Goal: Task Accomplishment & Management: Manage account settings

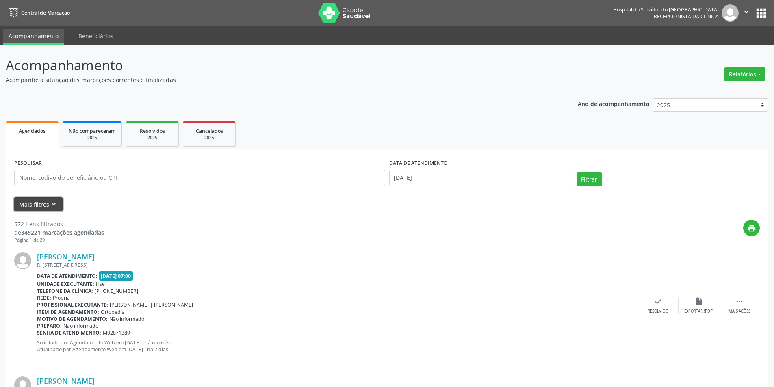
click at [34, 203] on button "Mais filtros keyboard_arrow_down" at bounding box center [38, 204] width 48 height 14
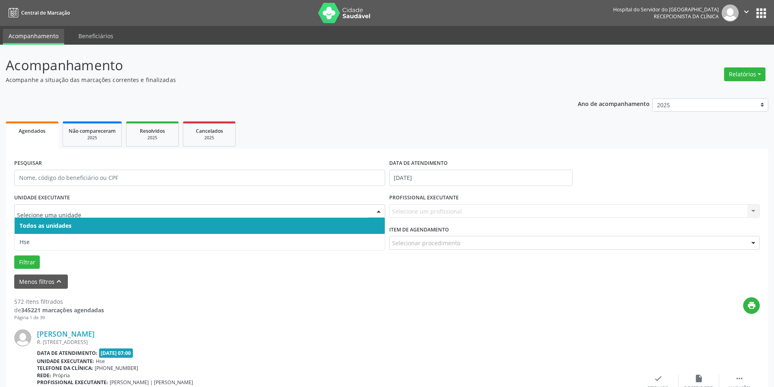
click at [379, 209] on div at bounding box center [379, 212] width 12 height 14
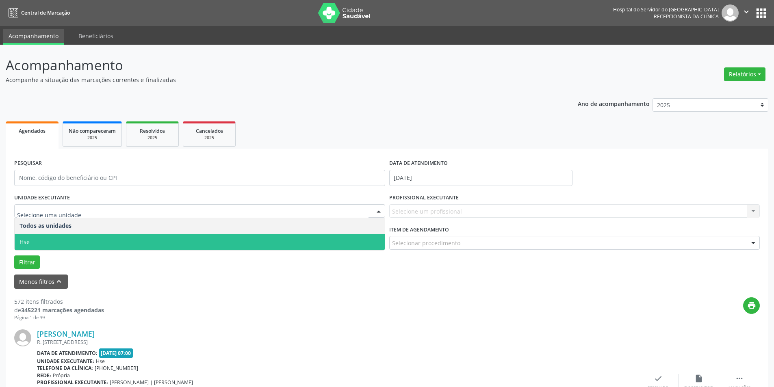
click at [360, 238] on span "Hse" at bounding box center [200, 242] width 370 height 16
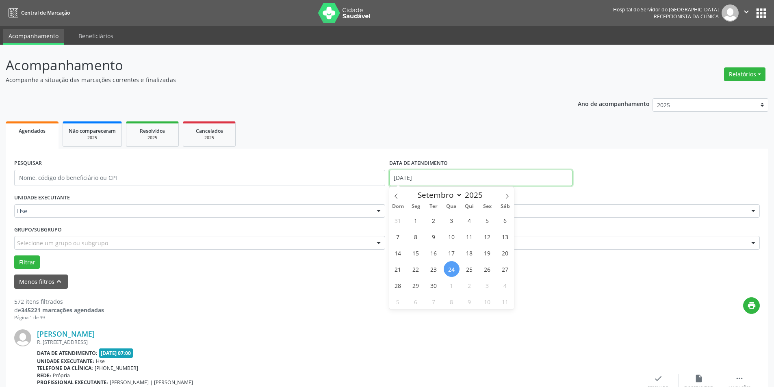
click at [433, 175] on input "[DATE]" at bounding box center [480, 178] width 183 height 16
click at [597, 278] on div "Menos filtros keyboard_arrow_up" at bounding box center [387, 282] width 750 height 14
click at [755, 213] on div at bounding box center [753, 212] width 12 height 14
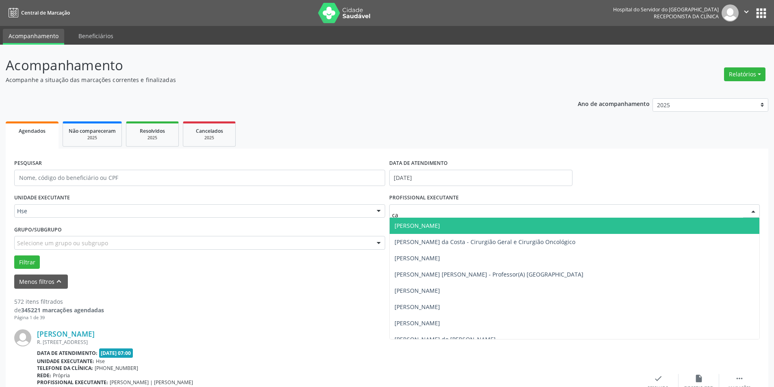
type input "car"
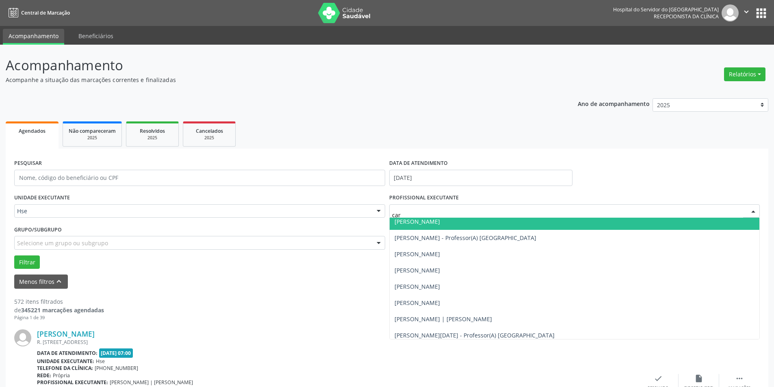
scroll to position [124, 0]
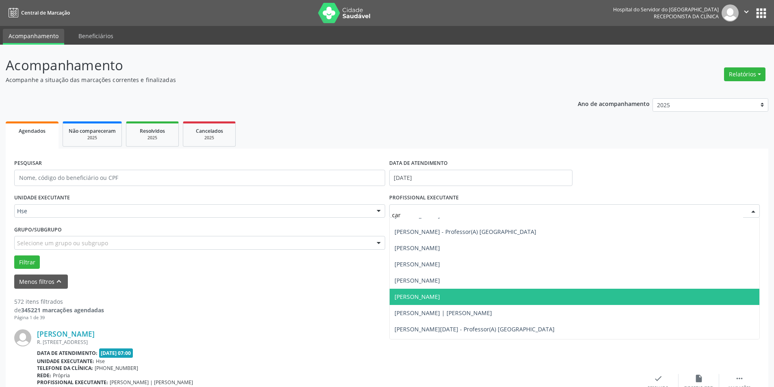
click at [440, 295] on span "[PERSON_NAME]" at bounding box center [418, 297] width 46 height 8
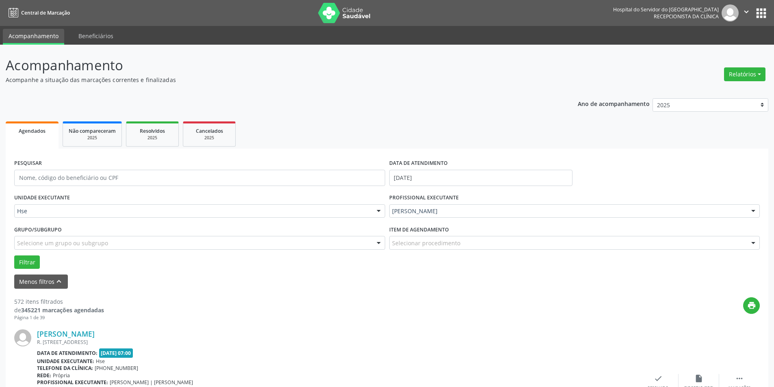
click at [754, 242] on div at bounding box center [753, 243] width 12 height 14
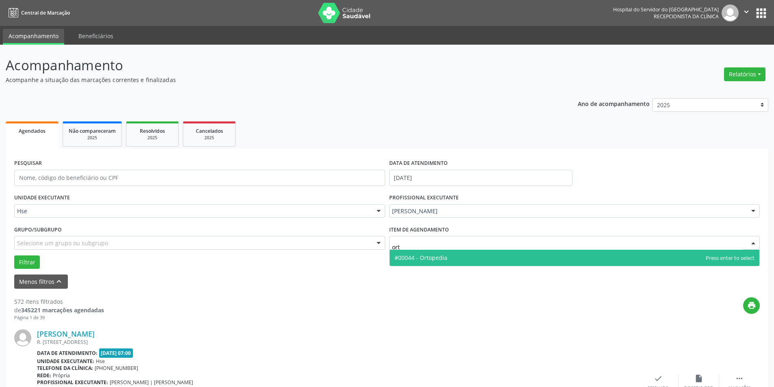
click at [445, 256] on span "#00044 - Ortopedia" at bounding box center [421, 258] width 53 height 8
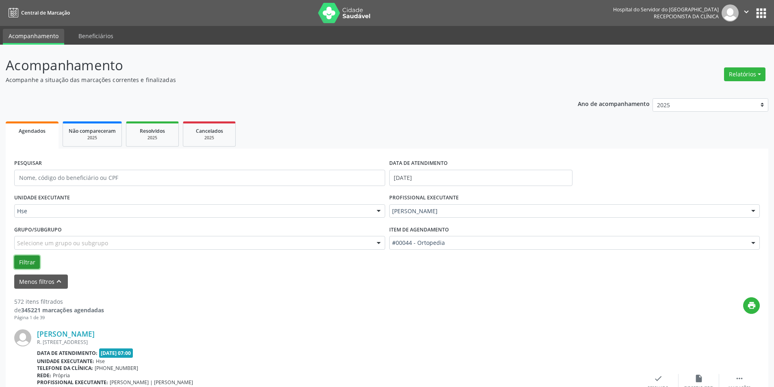
click at [31, 260] on button "Filtrar" at bounding box center [27, 263] width 26 height 14
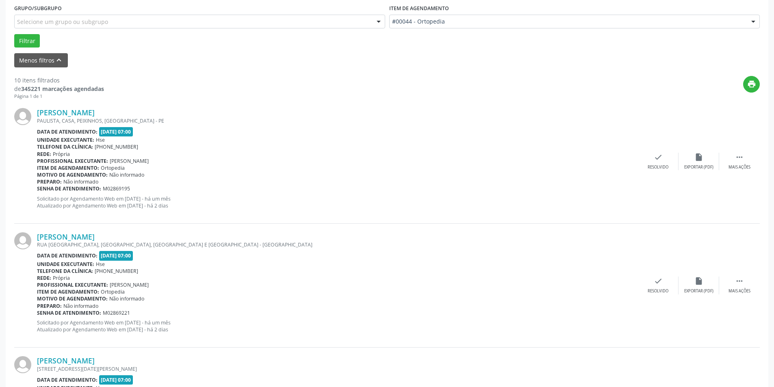
scroll to position [249, 0]
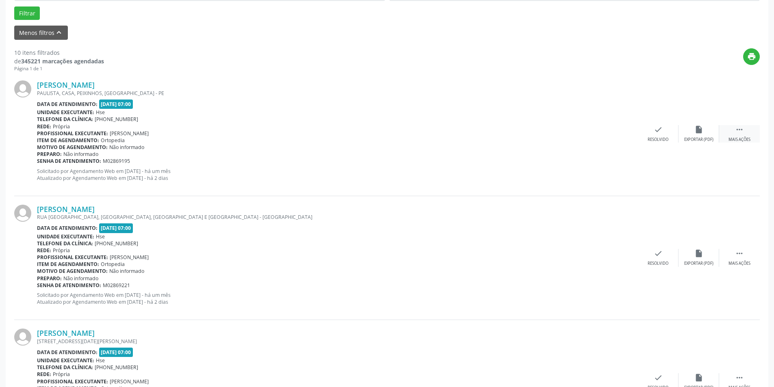
click at [744, 135] on div " Mais ações" at bounding box center [739, 133] width 41 height 17
click at [698, 133] on icon "alarm_off" at bounding box center [698, 129] width 9 height 9
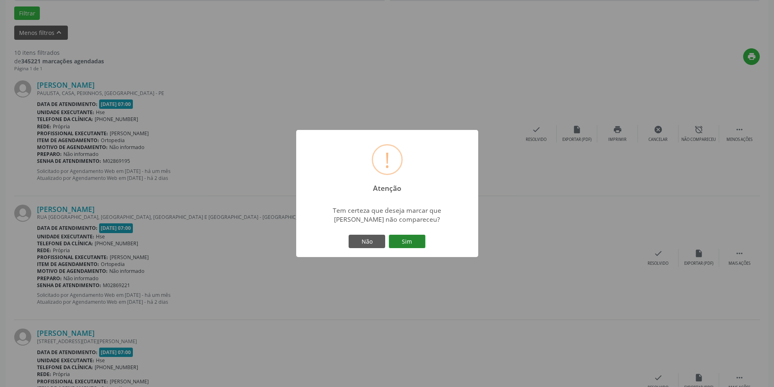
click at [405, 238] on button "Sim" at bounding box center [407, 242] width 37 height 14
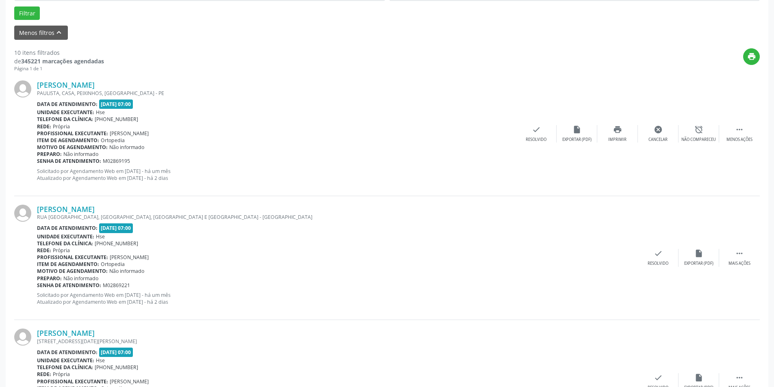
scroll to position [0, 0]
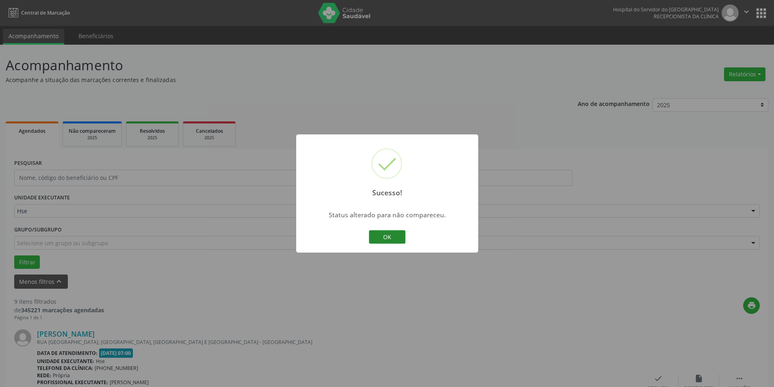
click at [387, 235] on button "OK" at bounding box center [387, 237] width 37 height 14
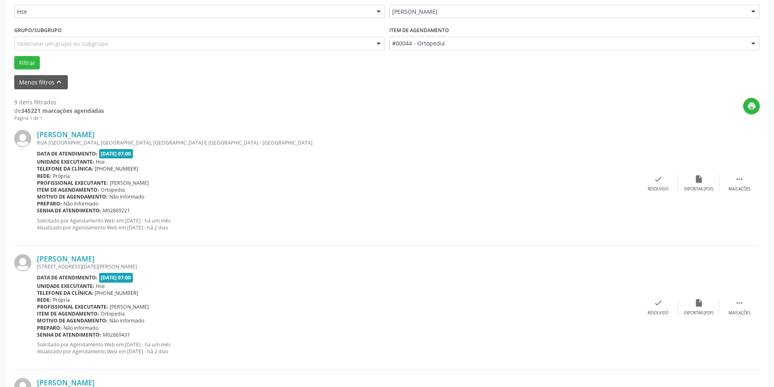
scroll to position [239, 0]
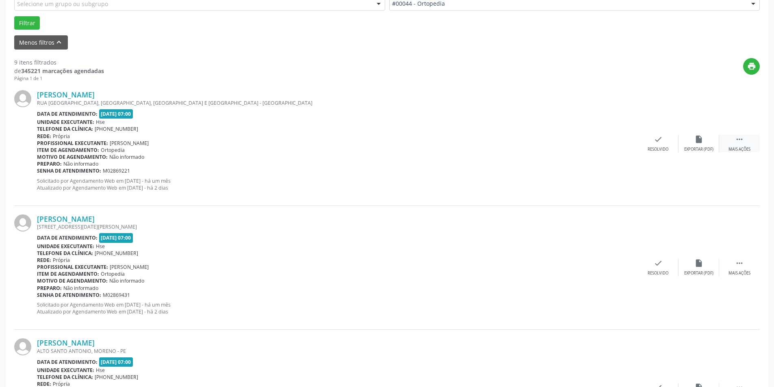
click at [746, 141] on div " Mais ações" at bounding box center [739, 143] width 41 height 17
click at [703, 143] on div "alarm_off Não compareceu" at bounding box center [699, 143] width 41 height 17
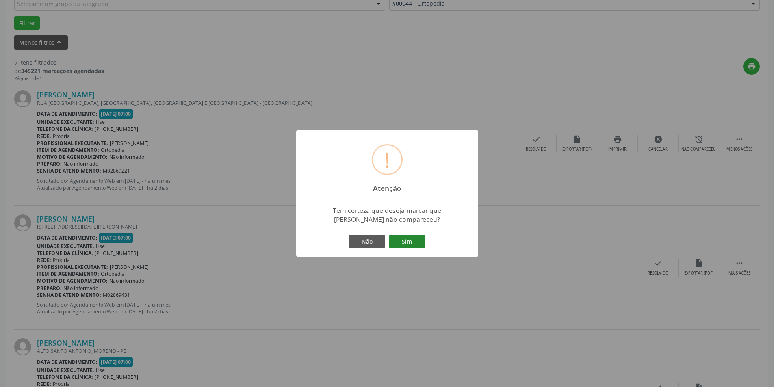
click at [412, 238] on button "Sim" at bounding box center [407, 242] width 37 height 14
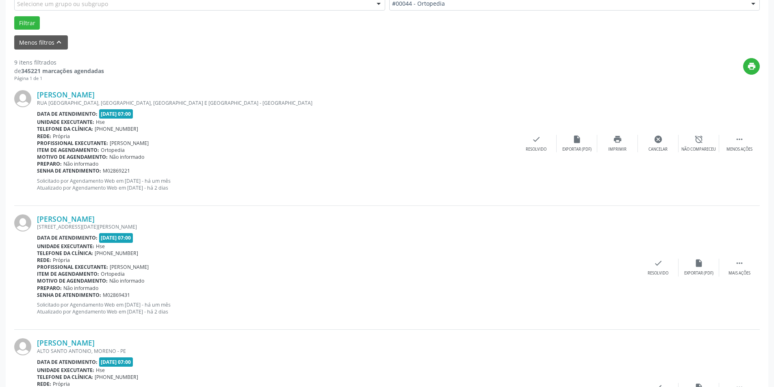
scroll to position [0, 0]
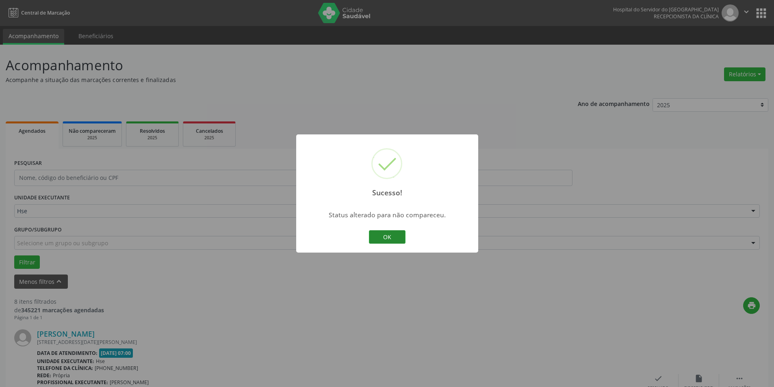
click at [395, 236] on button "OK" at bounding box center [387, 237] width 37 height 14
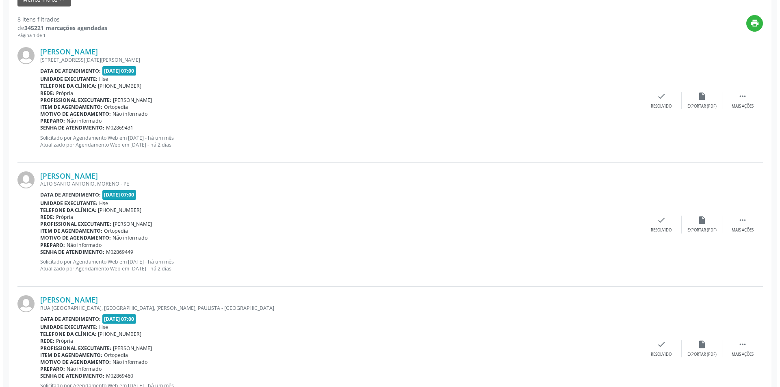
scroll to position [284, 0]
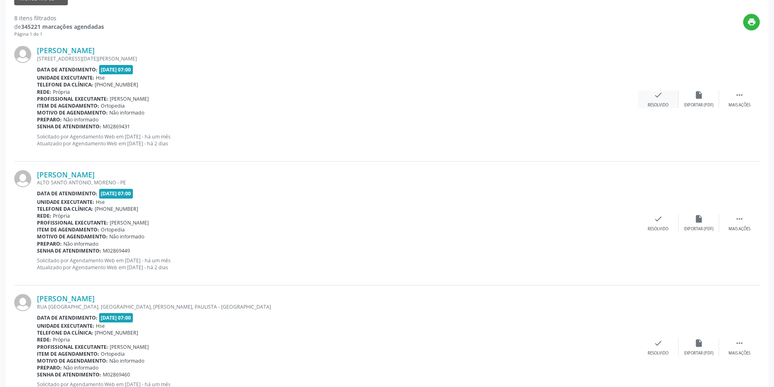
click at [664, 98] on div "check Resolvido" at bounding box center [658, 99] width 41 height 17
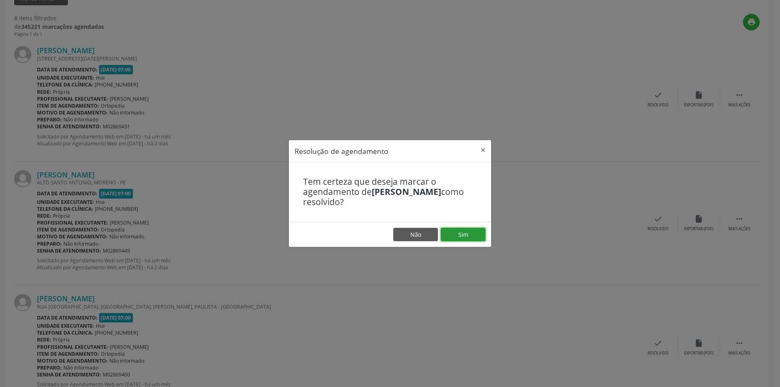
click at [467, 232] on button "Sim" at bounding box center [463, 235] width 45 height 14
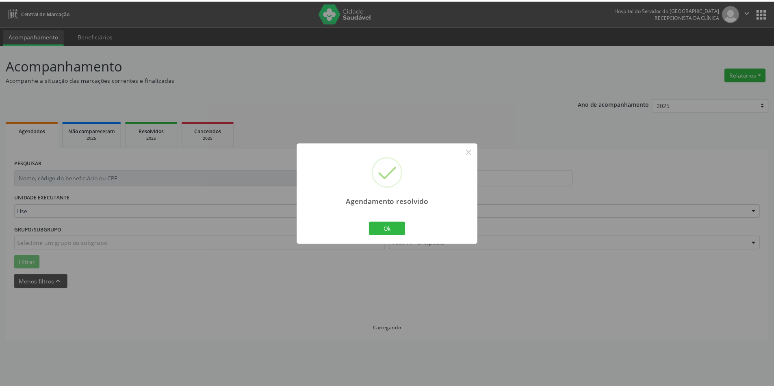
scroll to position [0, 0]
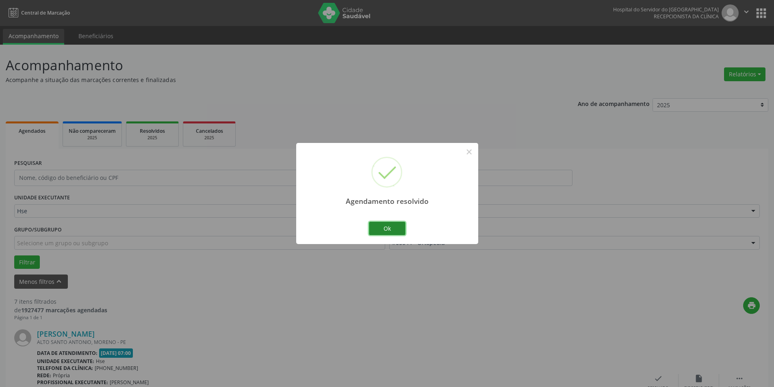
click at [389, 230] on button "Ok" at bounding box center [387, 229] width 37 height 14
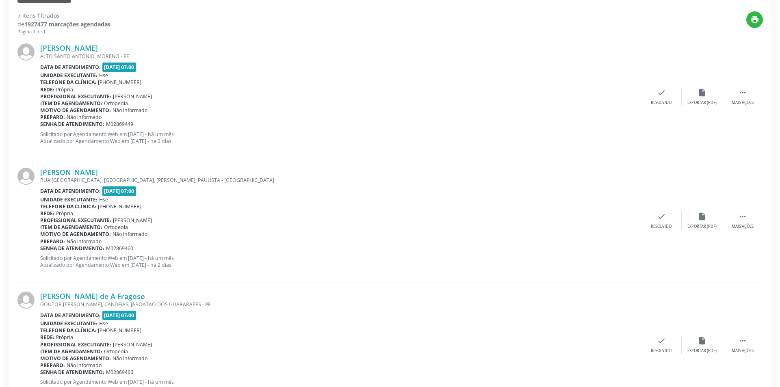
scroll to position [289, 0]
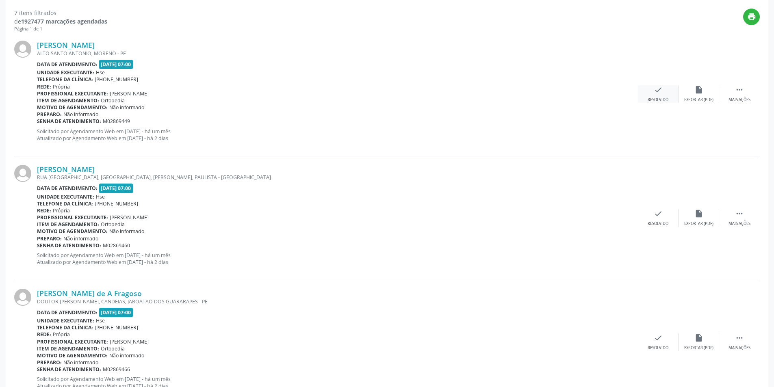
click at [662, 95] on div "check Resolvido" at bounding box center [658, 93] width 41 height 17
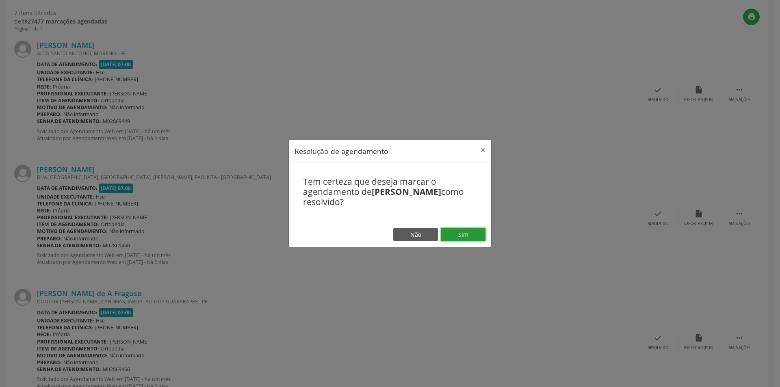
click at [467, 234] on button "Sim" at bounding box center [463, 235] width 45 height 14
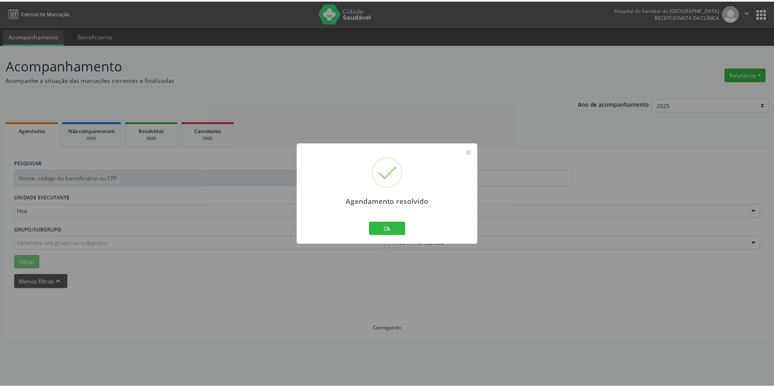
scroll to position [0, 0]
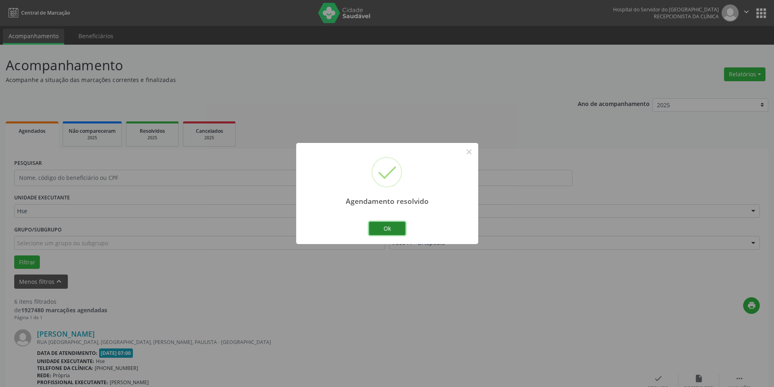
click at [390, 228] on button "Ok" at bounding box center [387, 229] width 37 height 14
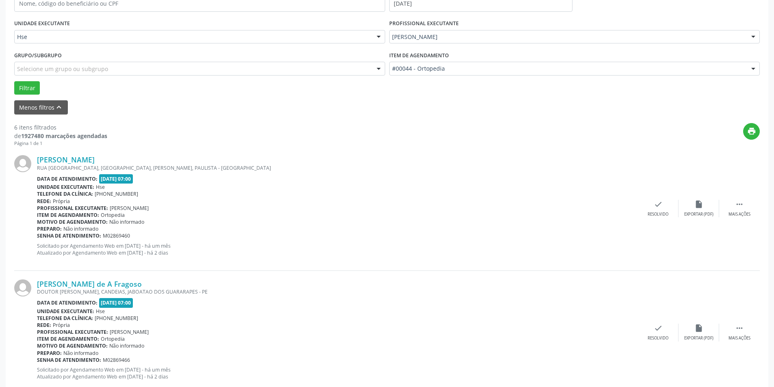
scroll to position [187, 0]
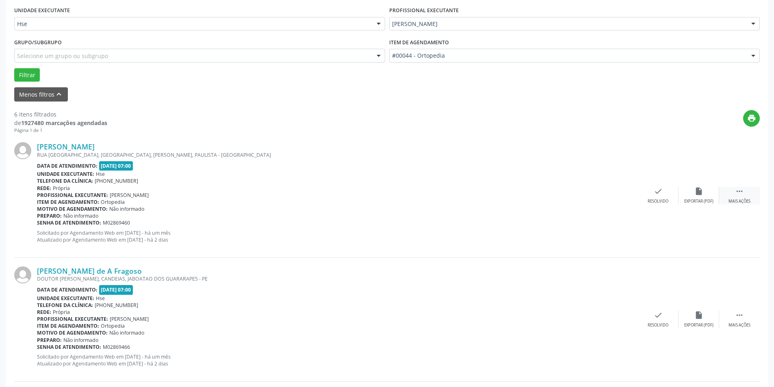
click at [742, 194] on icon "" at bounding box center [739, 191] width 9 height 9
click at [701, 195] on icon "alarm_off" at bounding box center [698, 191] width 9 height 9
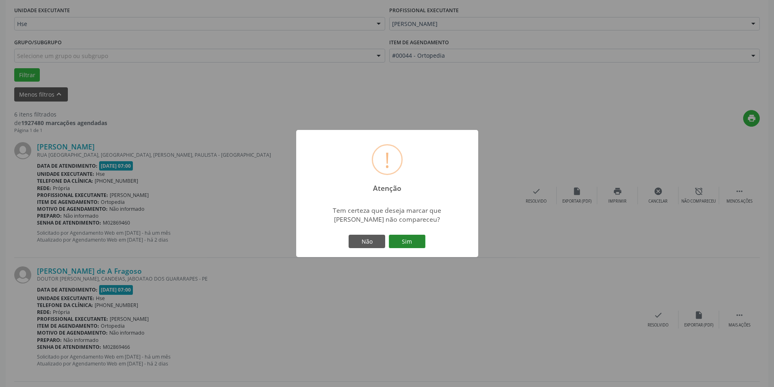
click at [411, 237] on button "Sim" at bounding box center [407, 242] width 37 height 14
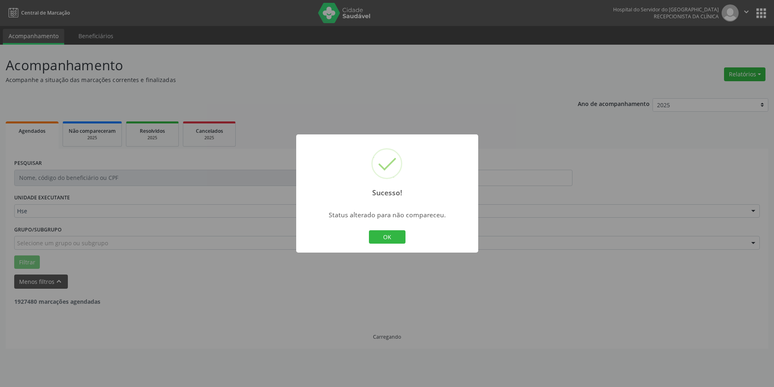
scroll to position [0, 0]
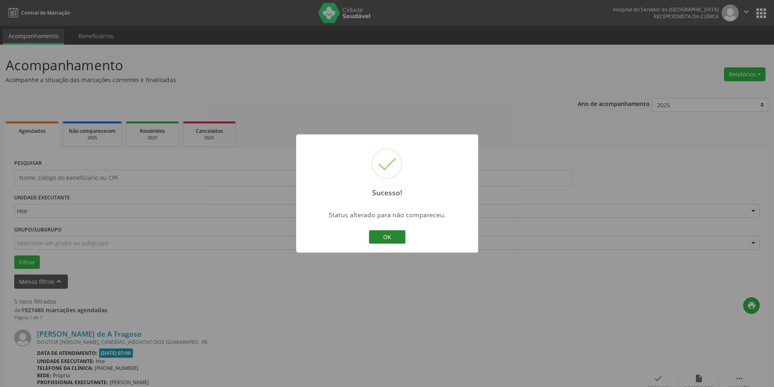
click at [389, 238] on button "OK" at bounding box center [387, 237] width 37 height 14
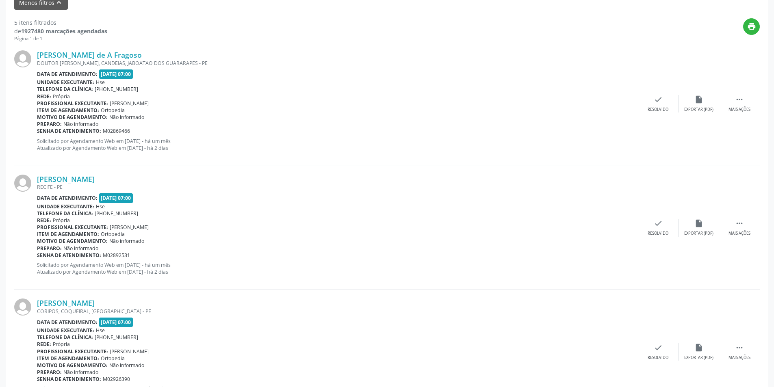
scroll to position [289, 0]
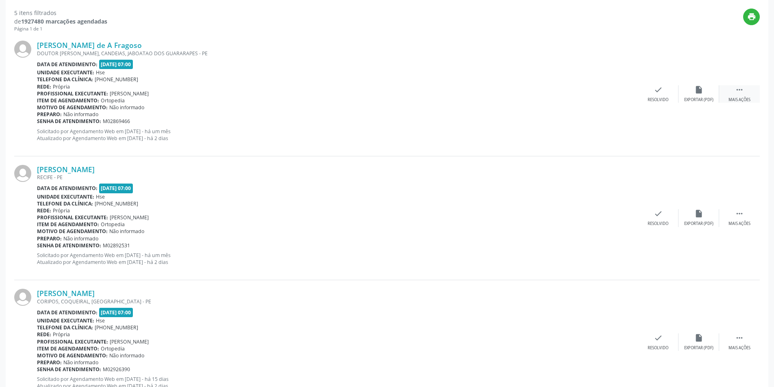
click at [739, 92] on icon "" at bounding box center [739, 89] width 9 height 9
click at [699, 93] on icon "alarm_off" at bounding box center [698, 89] width 9 height 9
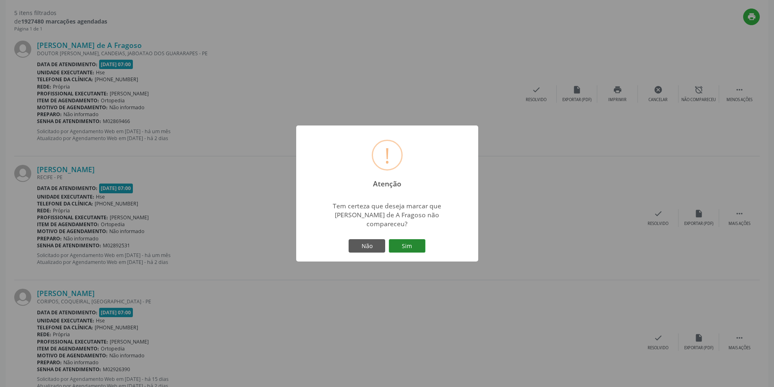
click at [420, 240] on button "Sim" at bounding box center [407, 246] width 37 height 14
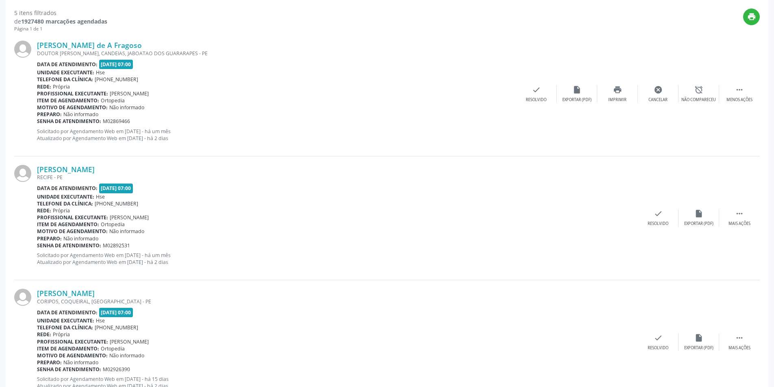
scroll to position [0, 0]
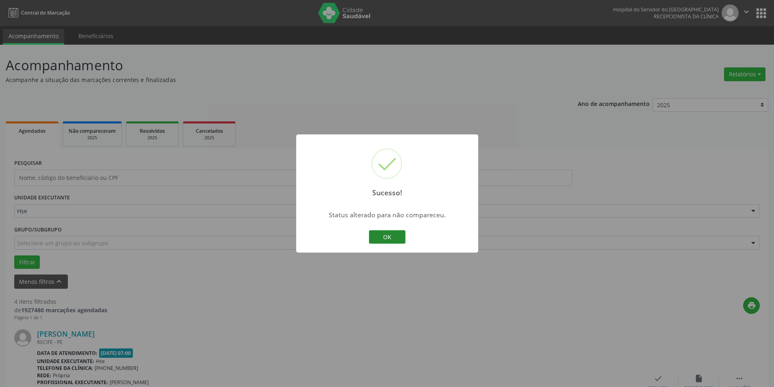
click at [398, 232] on button "OK" at bounding box center [387, 237] width 37 height 14
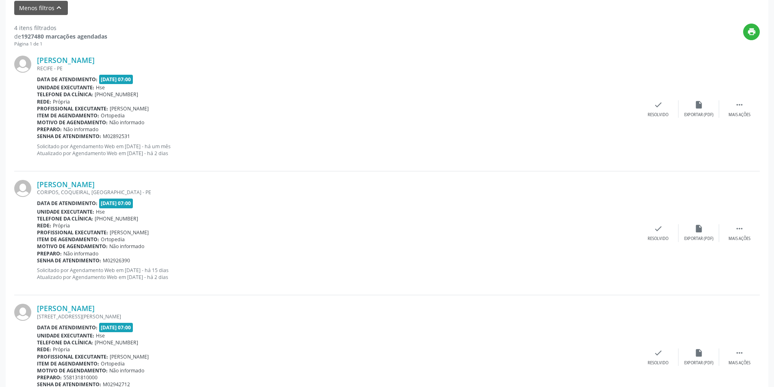
scroll to position [273, 0]
click at [742, 113] on div " Mais ações" at bounding box center [739, 110] width 41 height 17
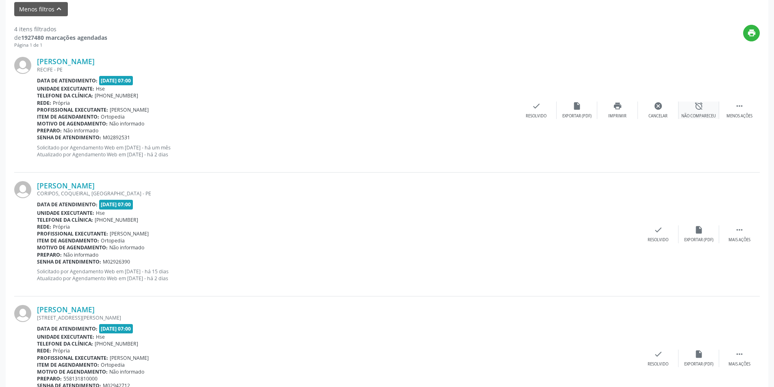
click at [692, 106] on div "alarm_off Não compareceu" at bounding box center [699, 110] width 41 height 17
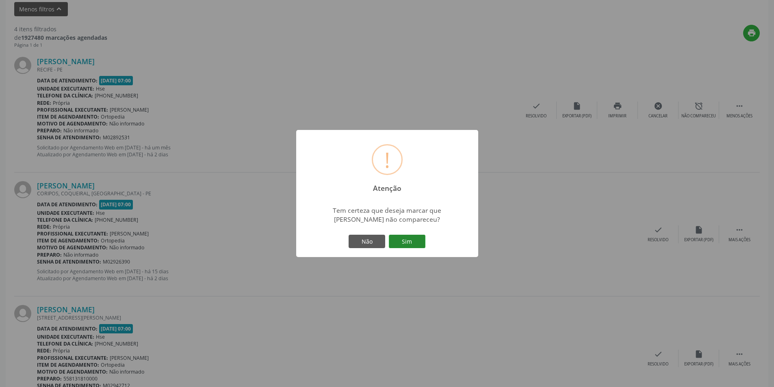
click at [417, 240] on button "Sim" at bounding box center [407, 242] width 37 height 14
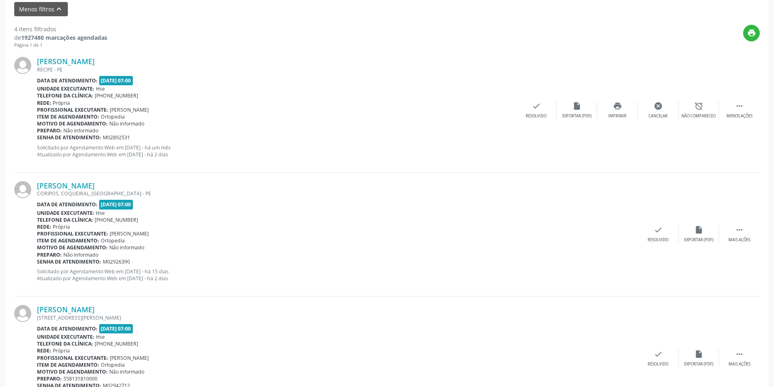
scroll to position [0, 0]
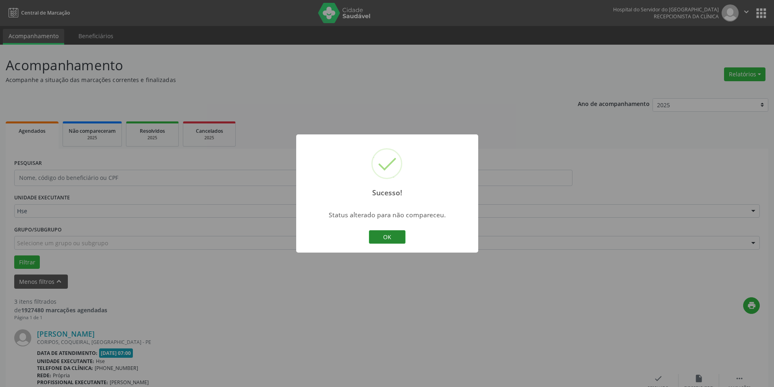
click at [384, 231] on button "OK" at bounding box center [387, 237] width 37 height 14
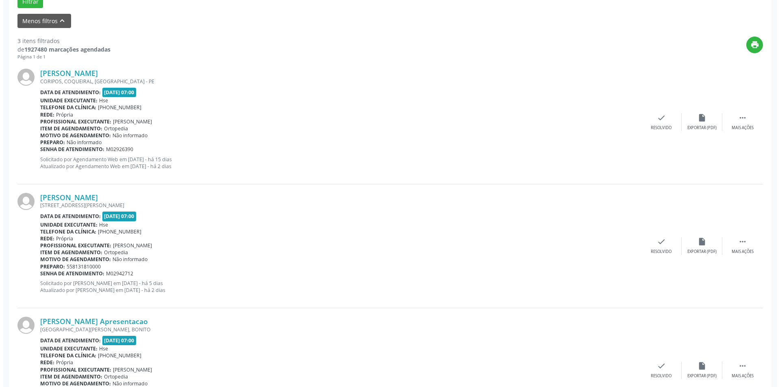
scroll to position [269, 0]
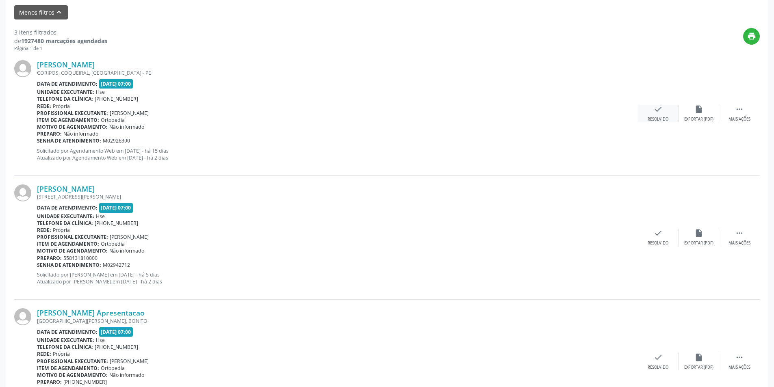
click at [661, 112] on icon "check" at bounding box center [658, 109] width 9 height 9
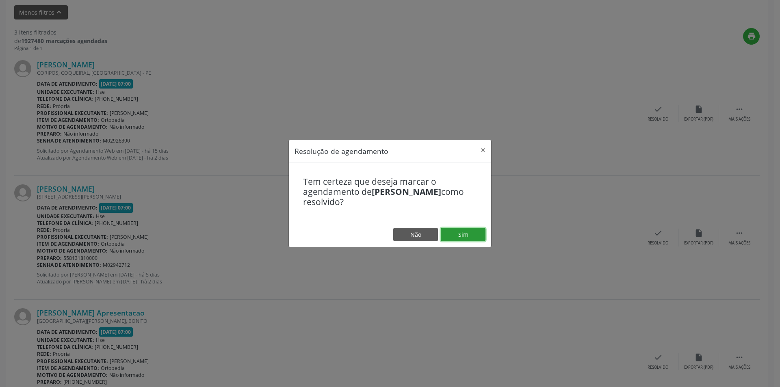
click at [471, 233] on button "Sim" at bounding box center [463, 235] width 45 height 14
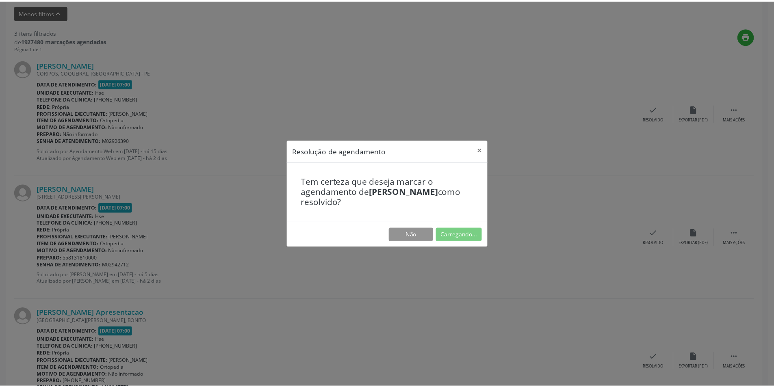
scroll to position [0, 0]
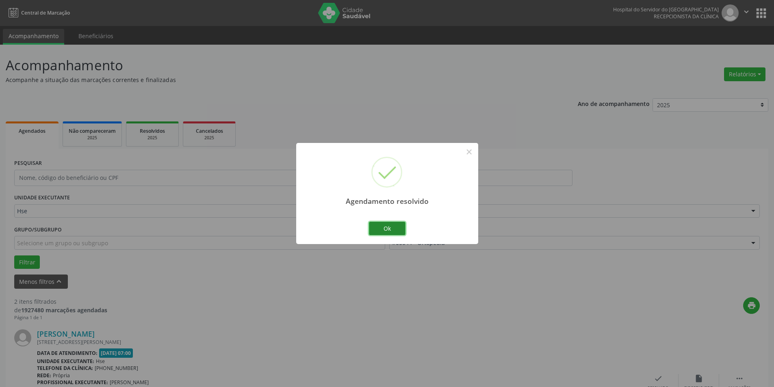
click at [394, 228] on button "Ok" at bounding box center [387, 229] width 37 height 14
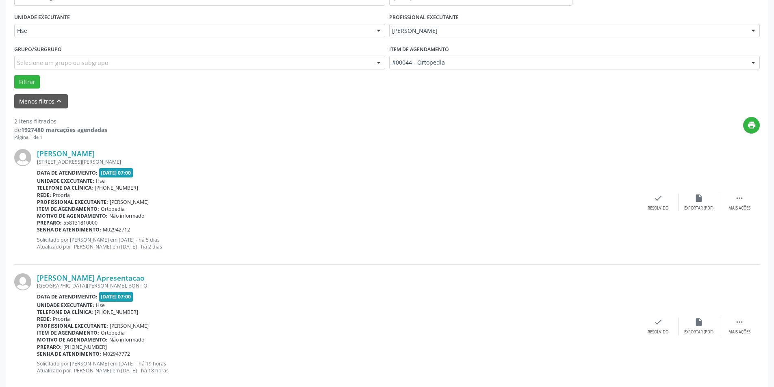
scroll to position [196, 0]
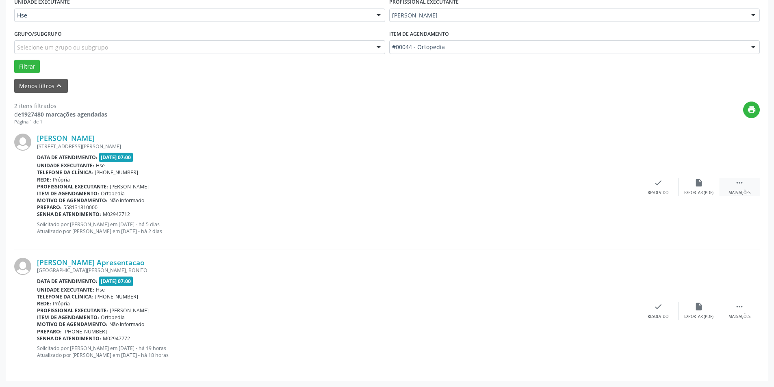
click at [739, 187] on icon "" at bounding box center [739, 182] width 9 height 9
click at [694, 184] on icon "alarm_off" at bounding box center [698, 182] width 9 height 9
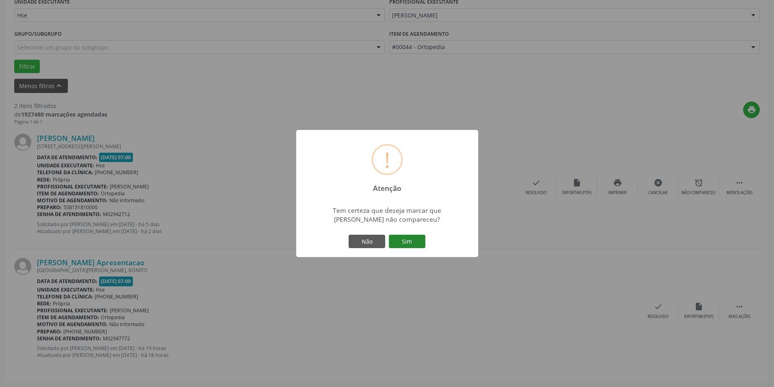
click at [409, 240] on button "Sim" at bounding box center [407, 242] width 37 height 14
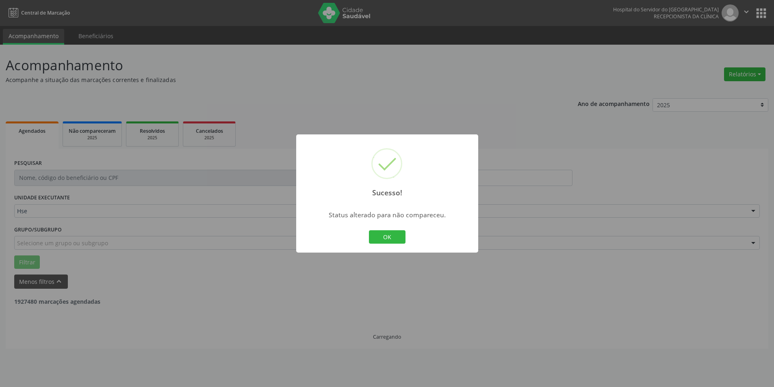
scroll to position [0, 0]
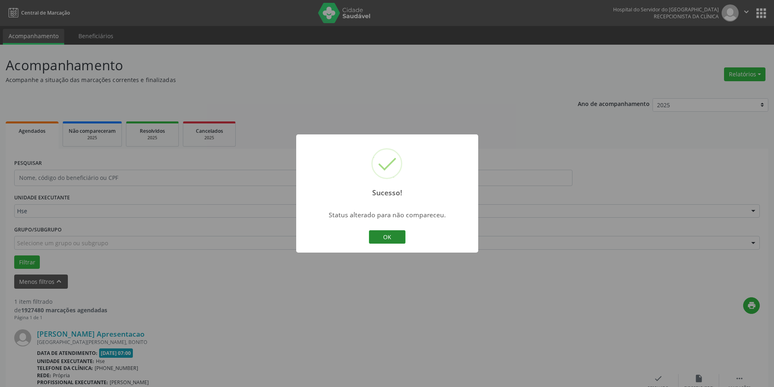
click at [386, 235] on button "OK" at bounding box center [387, 237] width 37 height 14
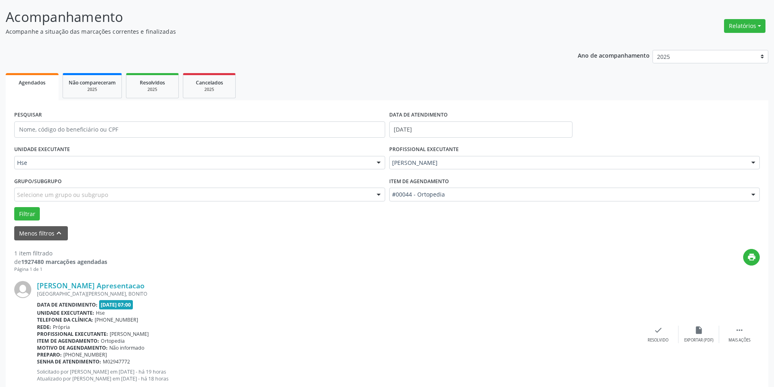
scroll to position [72, 0]
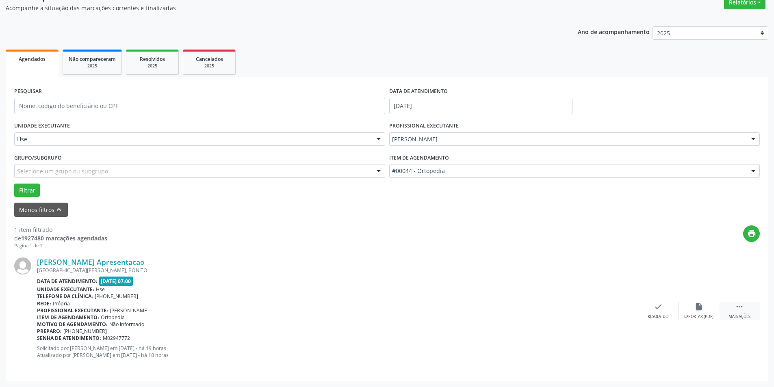
click at [738, 304] on icon "" at bounding box center [739, 306] width 9 height 9
click at [699, 308] on icon "alarm_off" at bounding box center [698, 306] width 9 height 9
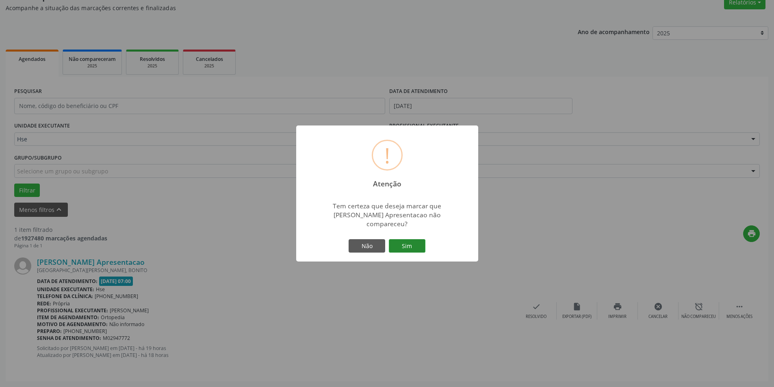
click at [409, 239] on button "Sim" at bounding box center [407, 246] width 37 height 14
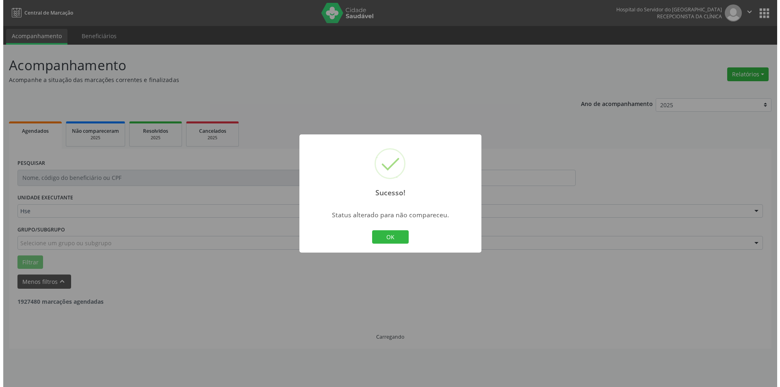
scroll to position [0, 0]
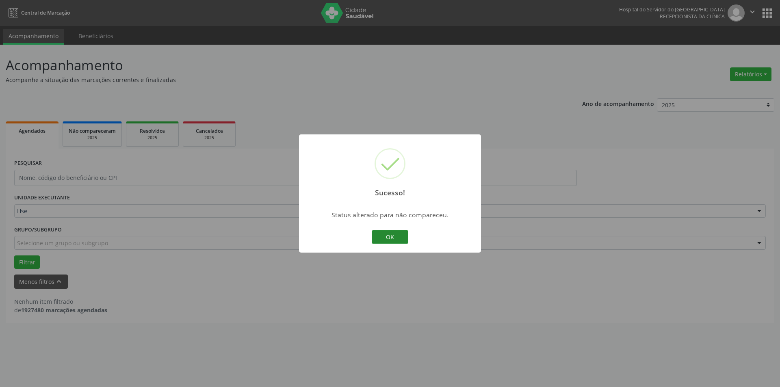
click at [387, 236] on button "OK" at bounding box center [390, 237] width 37 height 14
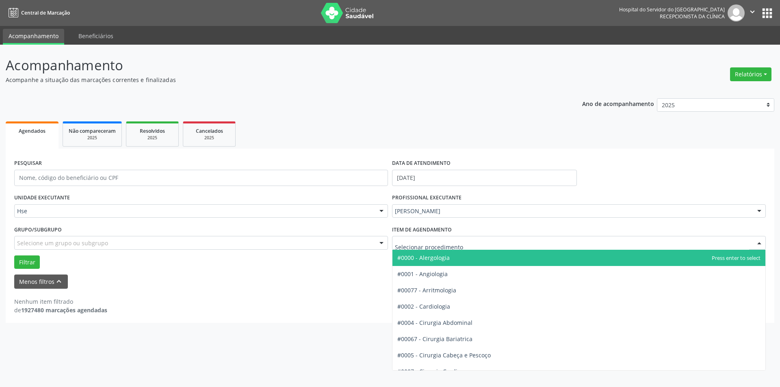
click at [762, 242] on div at bounding box center [759, 243] width 12 height 14
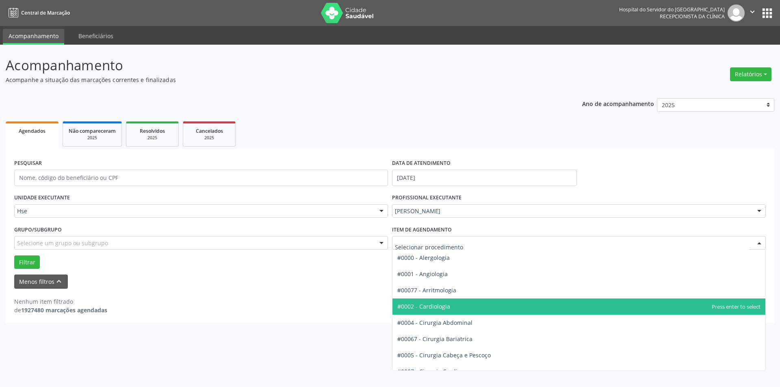
click at [705, 302] on span "#0002 - Cardiologia" at bounding box center [579, 307] width 373 height 16
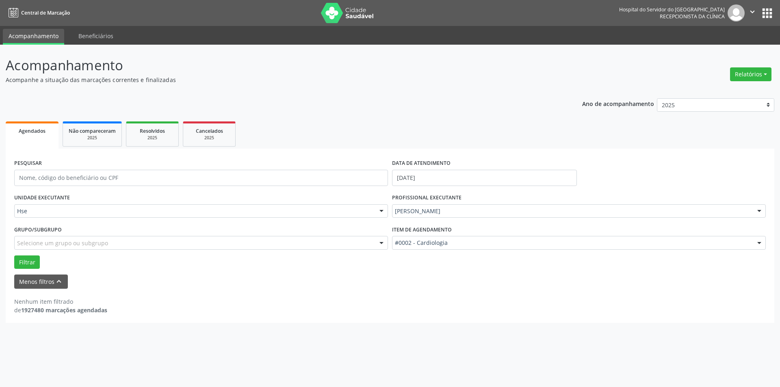
click at [757, 210] on div at bounding box center [759, 212] width 12 height 14
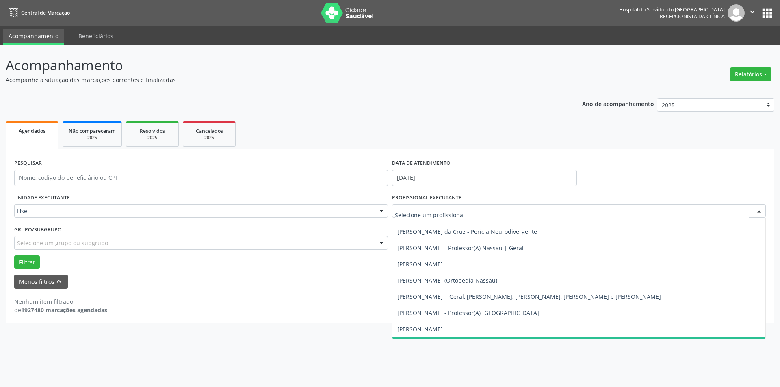
click at [735, 348] on div "Acompanhamento Acompanhe a situação das marcações correntes e finalizadas Relat…" at bounding box center [390, 216] width 780 height 343
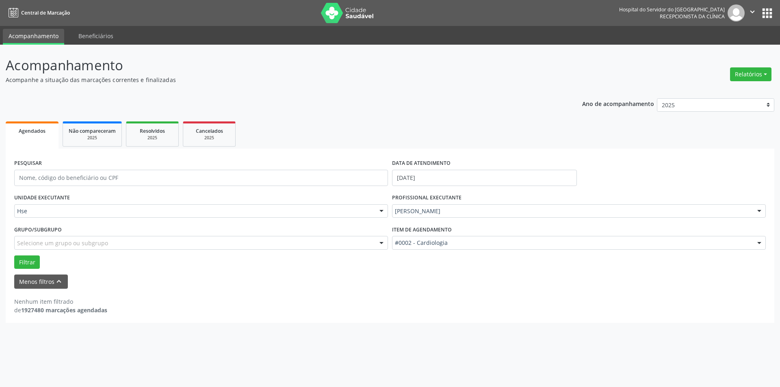
click at [757, 243] on div at bounding box center [759, 243] width 12 height 14
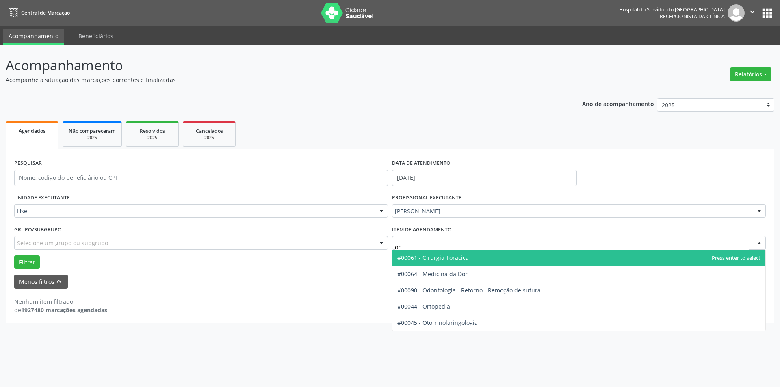
type input "ort"
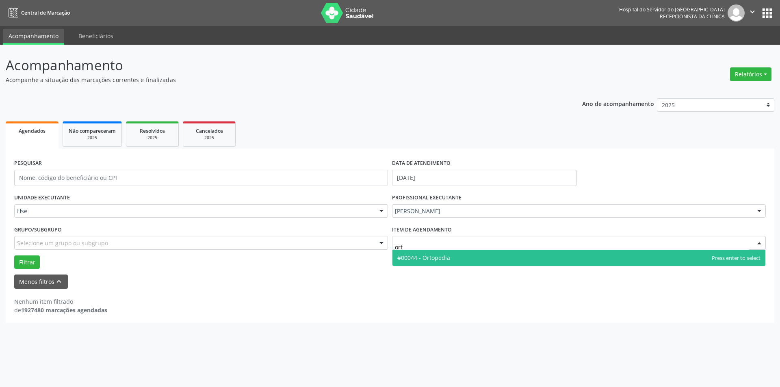
click at [456, 254] on span "#00044 - Ortopedia" at bounding box center [579, 258] width 373 height 16
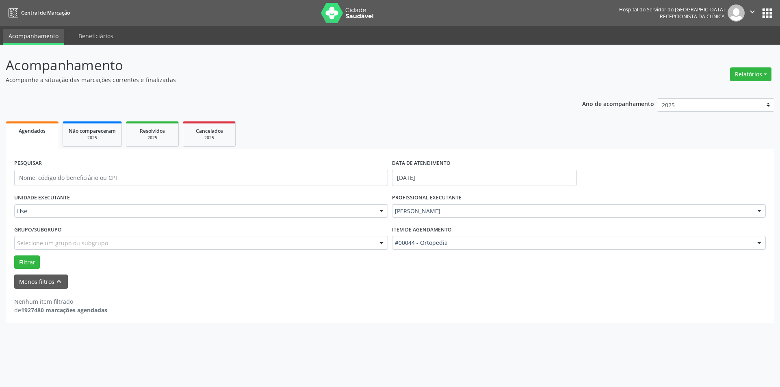
click at [762, 211] on div at bounding box center [759, 212] width 12 height 14
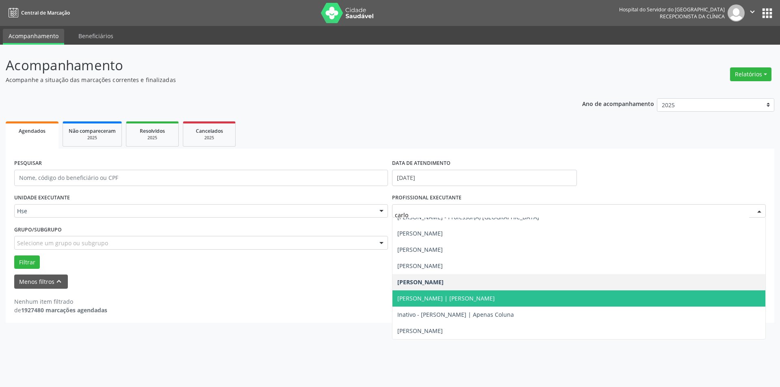
scroll to position [41, 0]
type input "[PERSON_NAME]"
click at [485, 299] on span "[PERSON_NAME] | [PERSON_NAME]" at bounding box center [446, 299] width 98 height 8
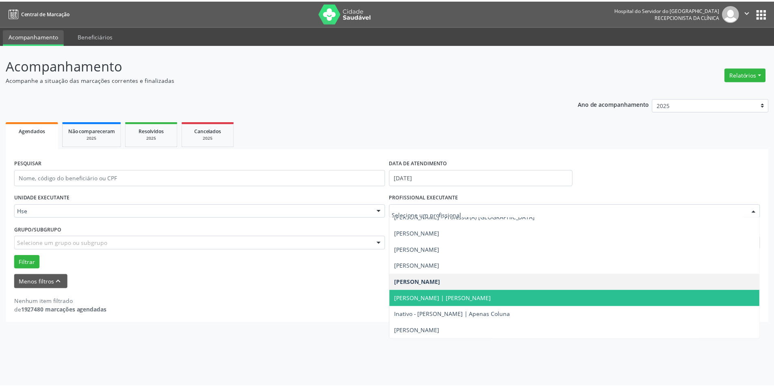
scroll to position [124, 0]
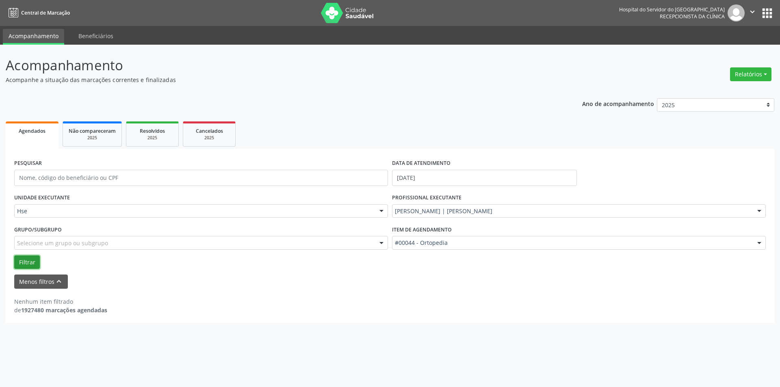
click at [28, 260] on button "Filtrar" at bounding box center [27, 263] width 26 height 14
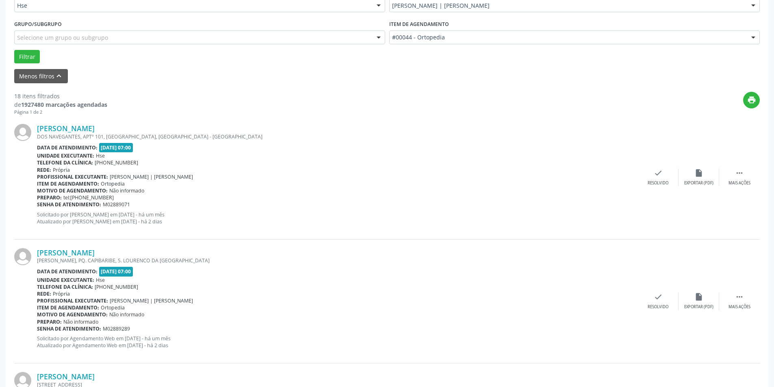
scroll to position [208, 0]
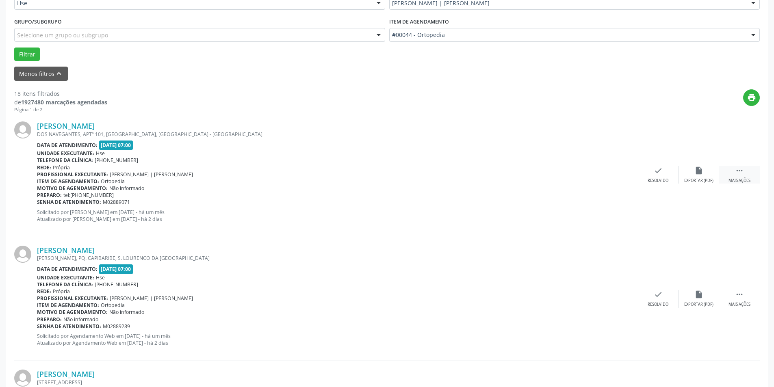
click at [740, 174] on icon "" at bounding box center [739, 170] width 9 height 9
click at [700, 175] on icon "alarm_off" at bounding box center [698, 170] width 9 height 9
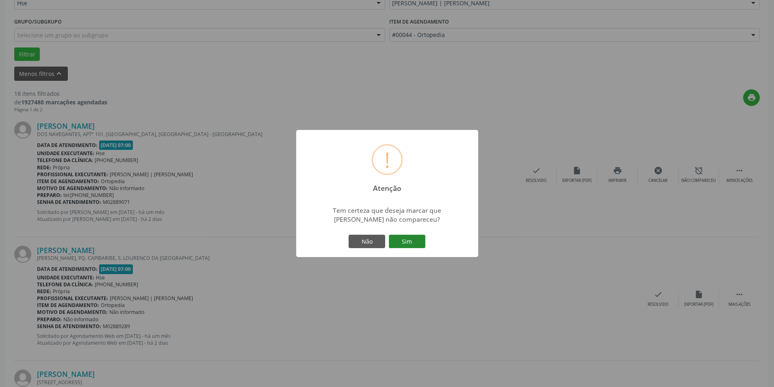
click at [408, 240] on button "Sim" at bounding box center [407, 242] width 37 height 14
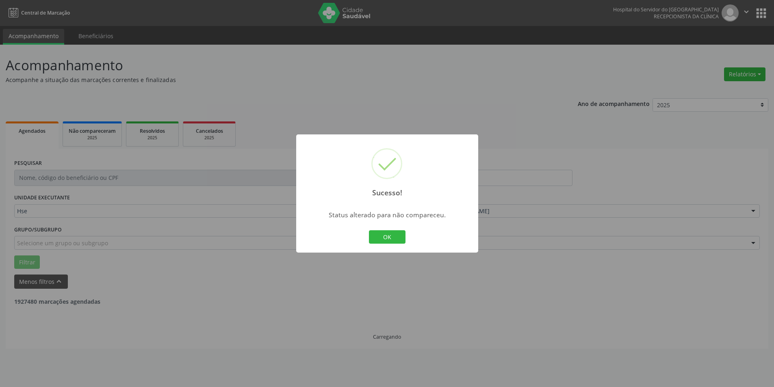
scroll to position [0, 0]
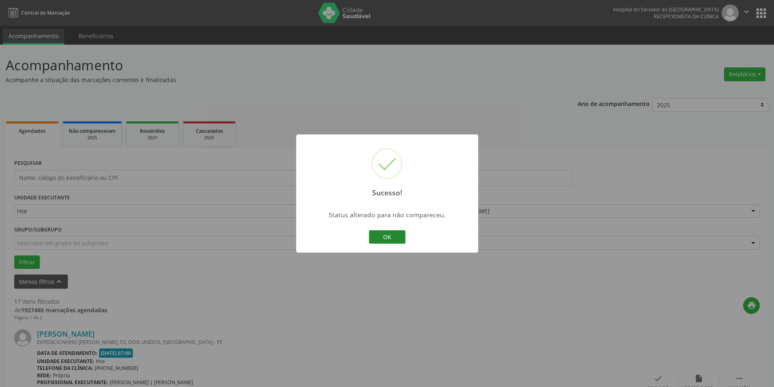
click at [400, 237] on button "OK" at bounding box center [387, 237] width 37 height 14
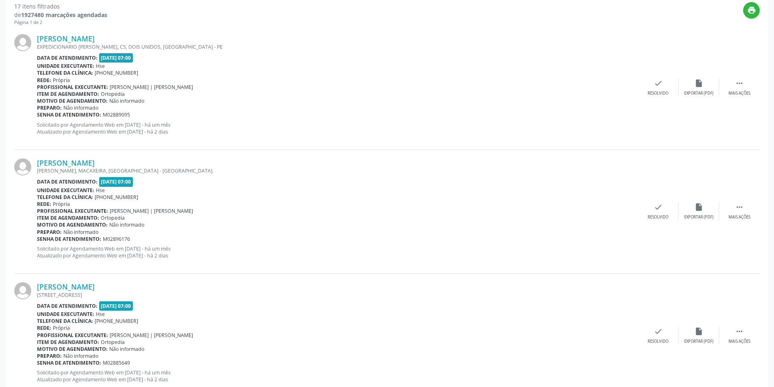
scroll to position [298, 0]
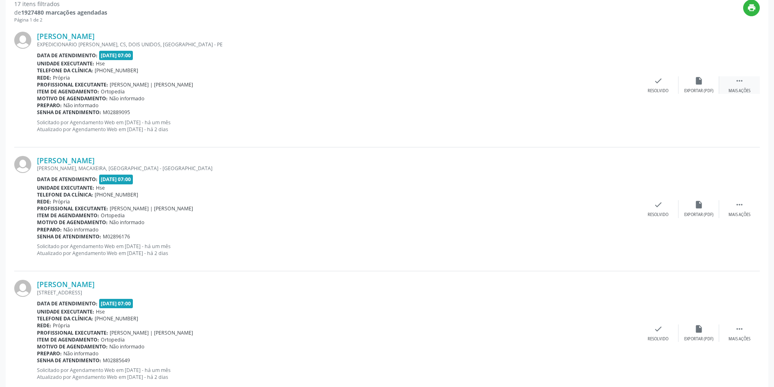
click at [733, 85] on div " Mais ações" at bounding box center [739, 84] width 41 height 17
click at [690, 83] on div "alarm_off Não compareceu" at bounding box center [699, 84] width 41 height 17
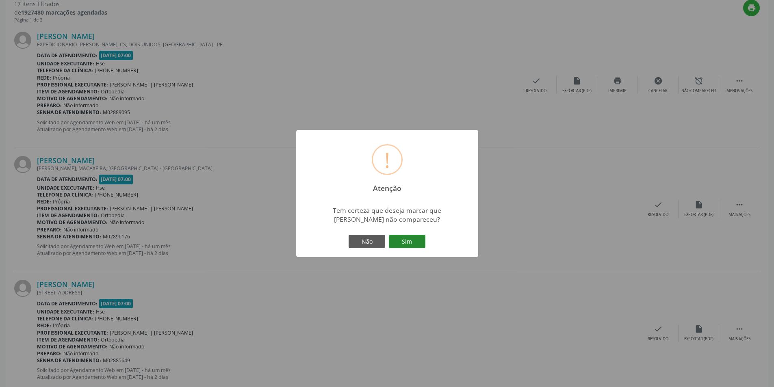
click at [401, 241] on button "Sim" at bounding box center [407, 242] width 37 height 14
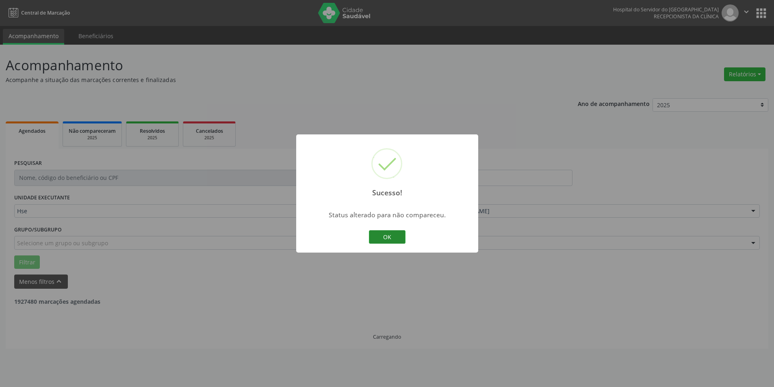
scroll to position [0, 0]
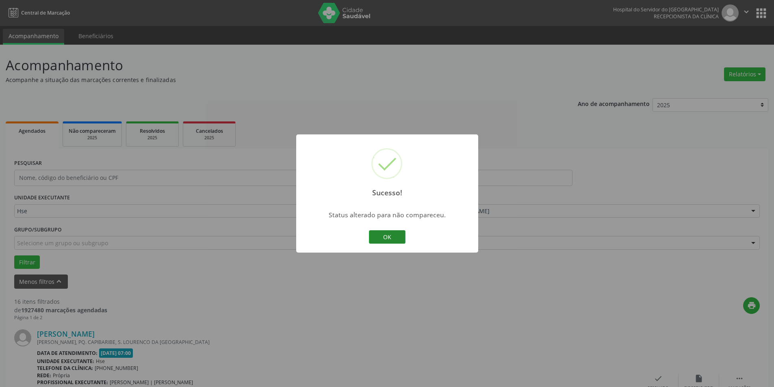
click at [395, 235] on button "OK" at bounding box center [387, 237] width 37 height 14
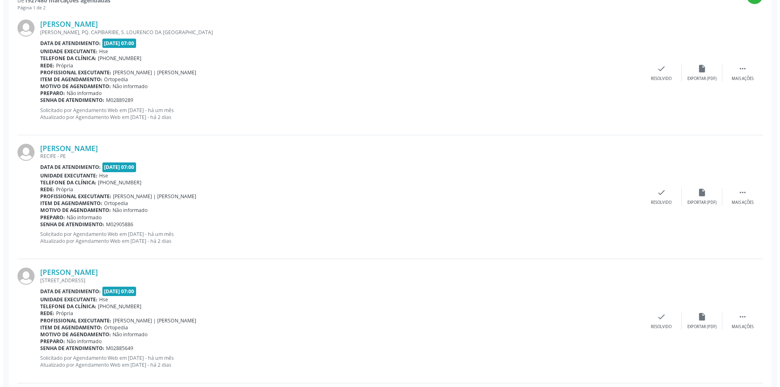
scroll to position [295, 0]
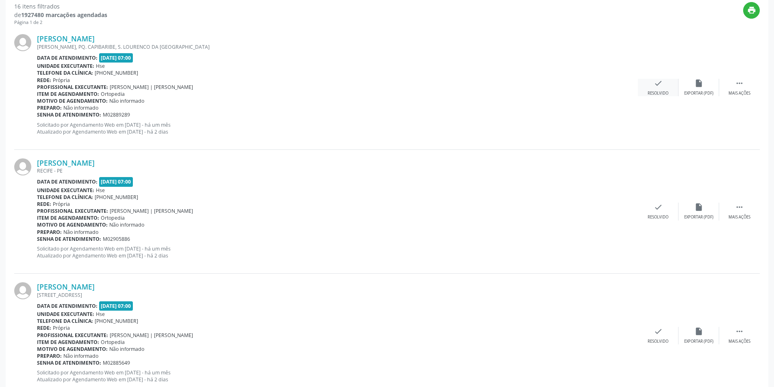
click at [674, 85] on div "check Resolvido" at bounding box center [658, 87] width 41 height 17
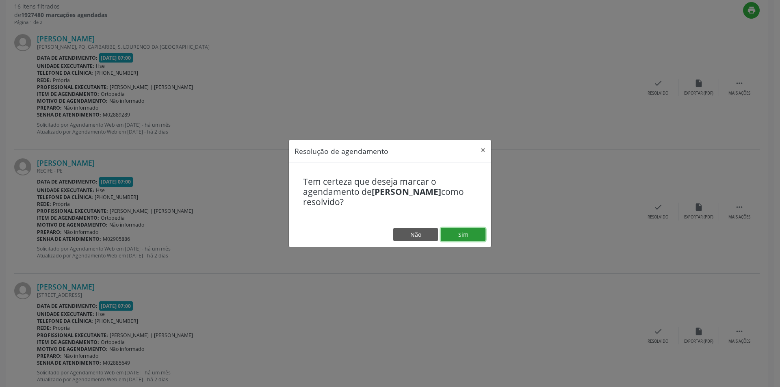
click at [460, 231] on button "Sim" at bounding box center [463, 235] width 45 height 14
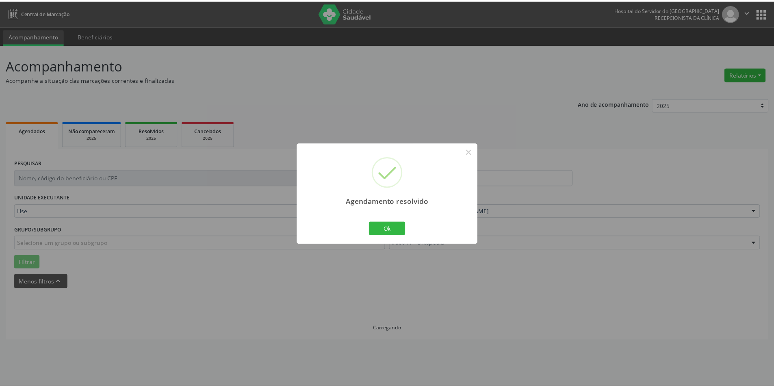
scroll to position [0, 0]
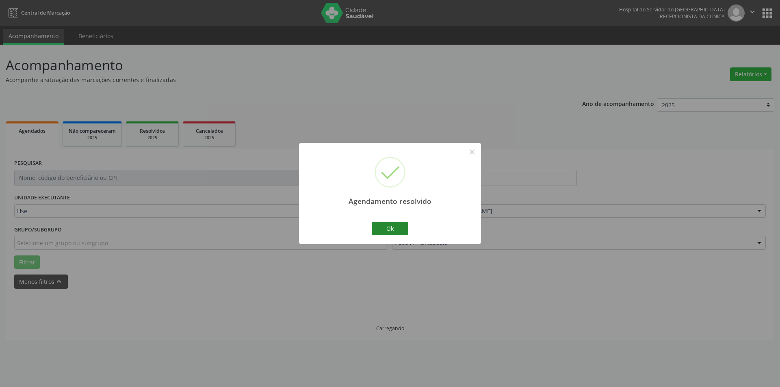
click at [392, 228] on button "Ok" at bounding box center [390, 229] width 37 height 14
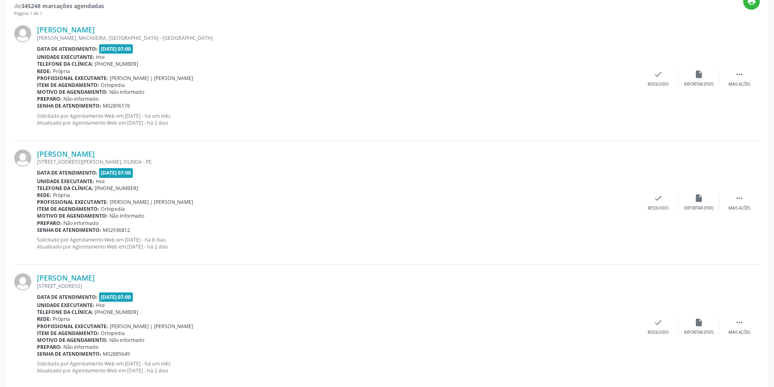
scroll to position [312, 0]
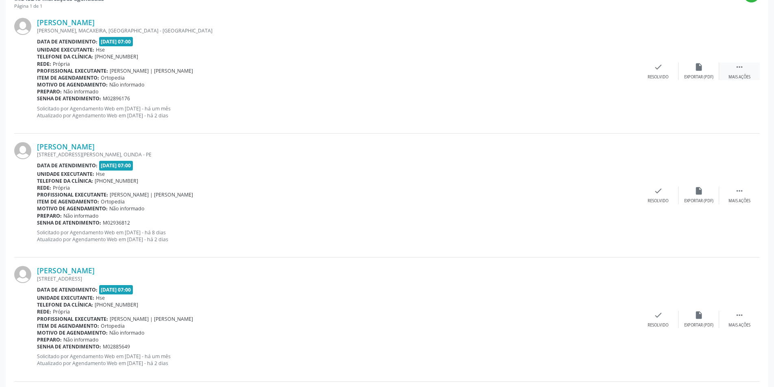
click at [727, 70] on div " Mais ações" at bounding box center [739, 71] width 41 height 17
click at [692, 73] on div "alarm_off Não compareceu" at bounding box center [699, 71] width 41 height 17
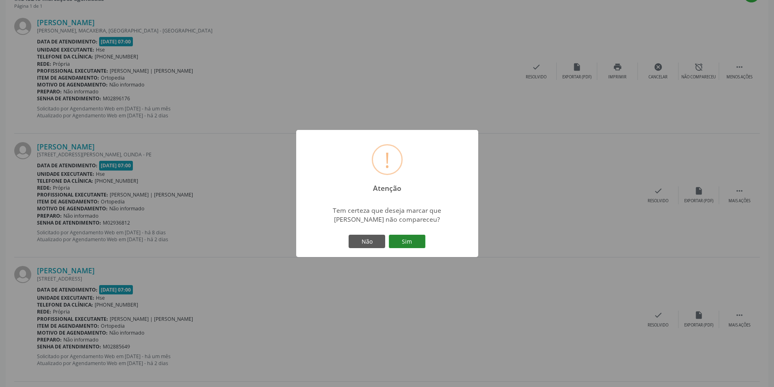
click at [410, 240] on button "Sim" at bounding box center [407, 242] width 37 height 14
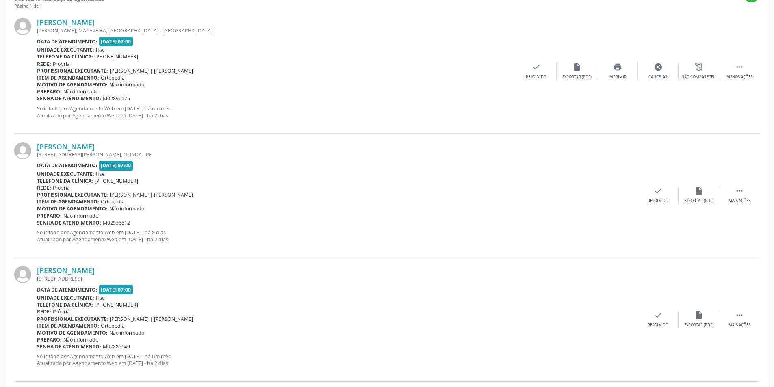
scroll to position [0, 0]
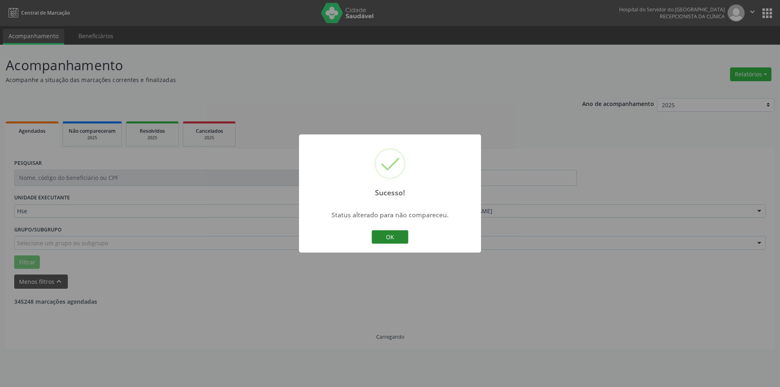
click at [393, 238] on button "OK" at bounding box center [390, 237] width 37 height 14
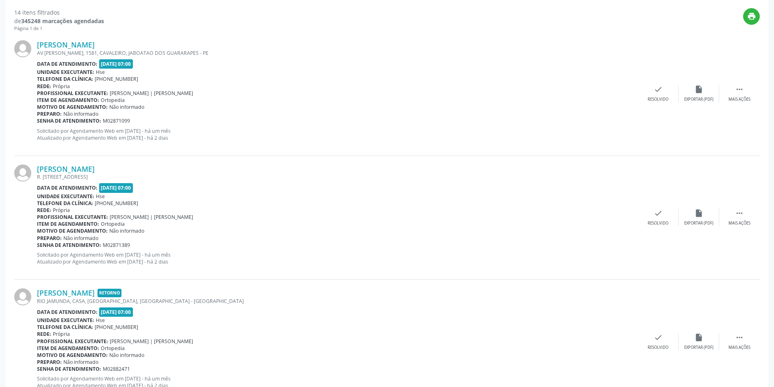
scroll to position [291, 0]
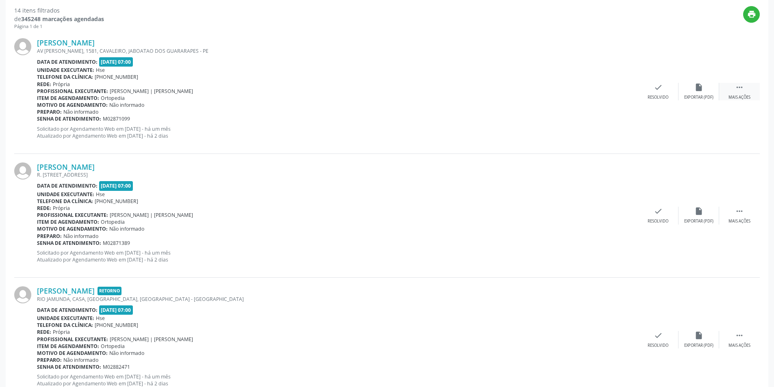
click at [743, 85] on icon "" at bounding box center [739, 87] width 9 height 9
click at [699, 89] on icon "alarm_off" at bounding box center [698, 87] width 9 height 9
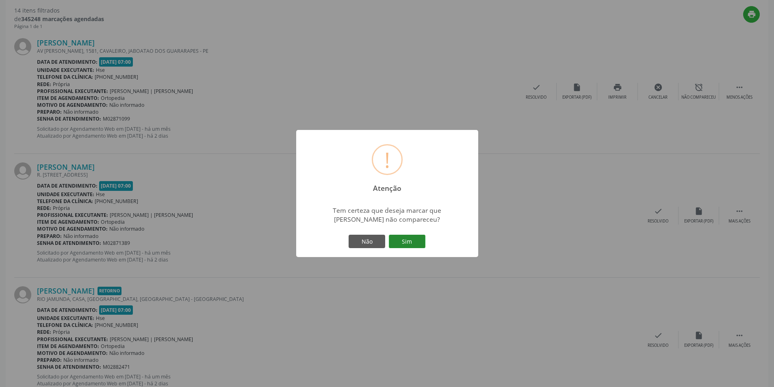
click at [412, 236] on button "Sim" at bounding box center [407, 242] width 37 height 14
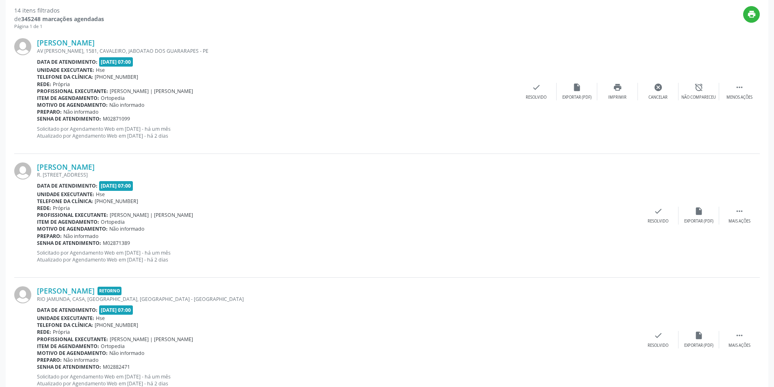
scroll to position [0, 0]
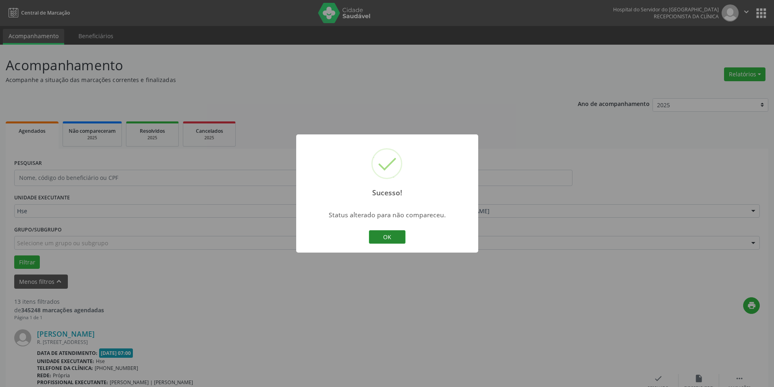
click at [393, 235] on button "OK" at bounding box center [387, 237] width 37 height 14
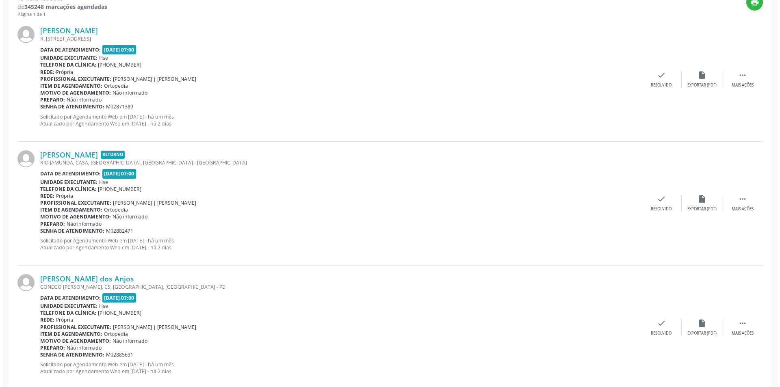
scroll to position [321, 0]
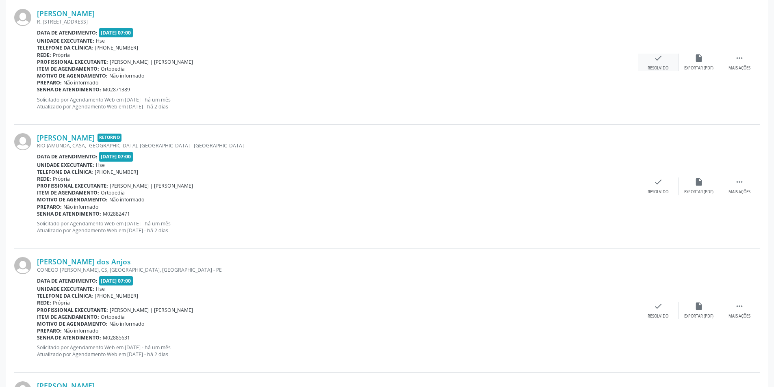
click at [659, 61] on icon "check" at bounding box center [658, 58] width 9 height 9
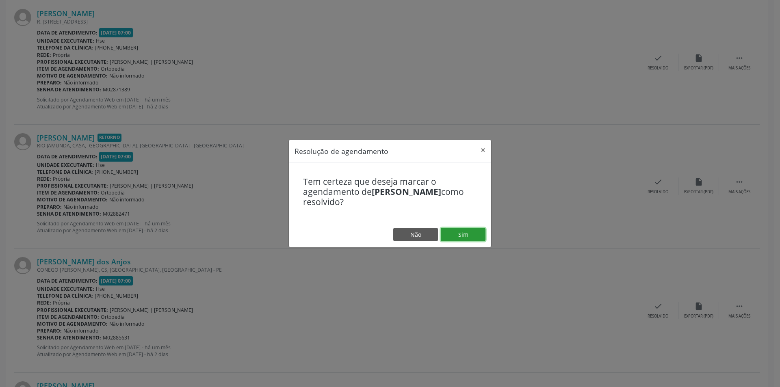
click at [460, 230] on button "Sim" at bounding box center [463, 235] width 45 height 14
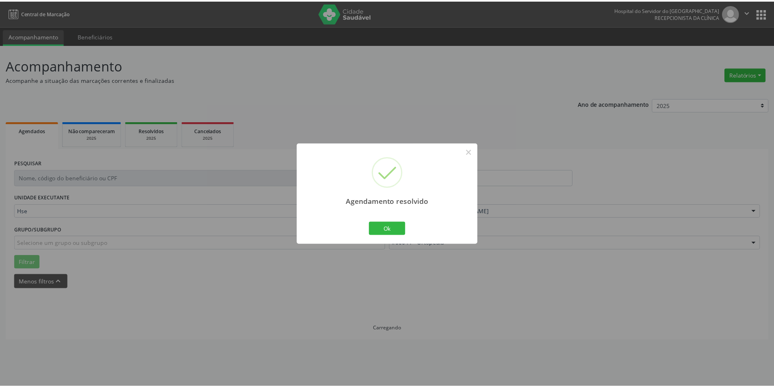
scroll to position [0, 0]
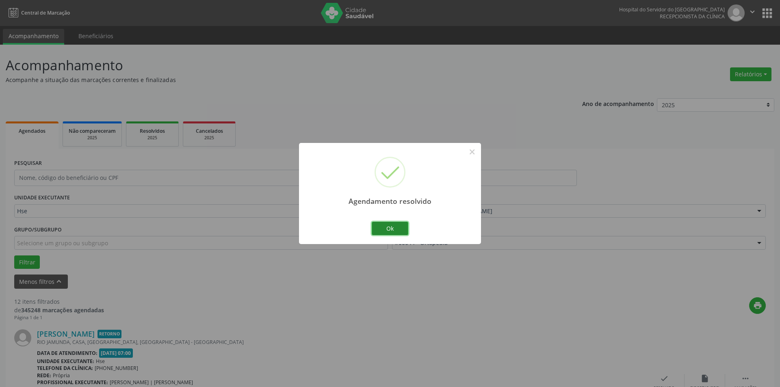
click at [401, 228] on button "Ok" at bounding box center [390, 229] width 37 height 14
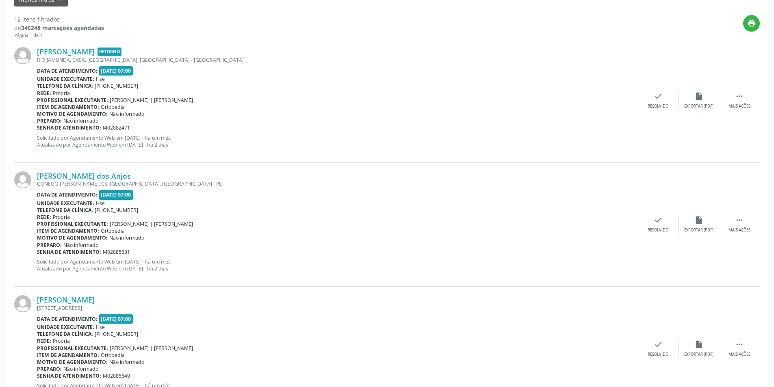
scroll to position [306, 0]
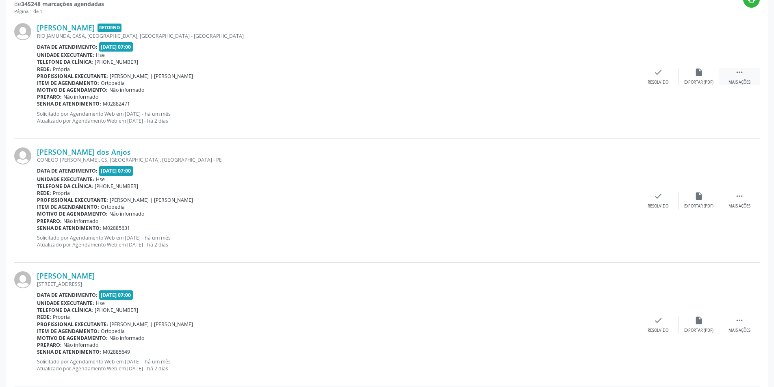
click at [738, 75] on icon "" at bounding box center [739, 72] width 9 height 9
click at [695, 76] on icon "alarm_off" at bounding box center [698, 72] width 9 height 9
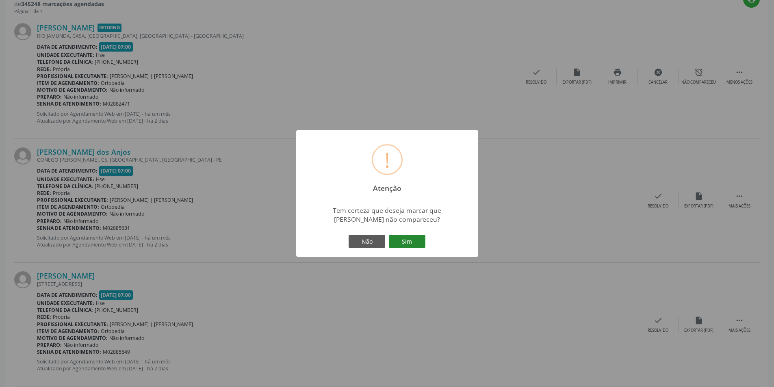
click at [414, 243] on button "Sim" at bounding box center [407, 242] width 37 height 14
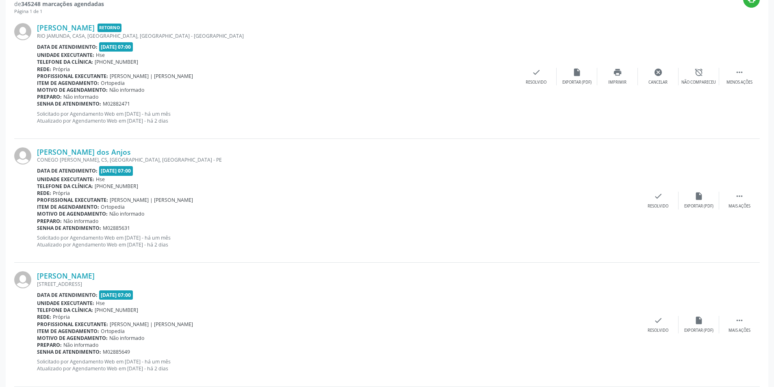
scroll to position [0, 0]
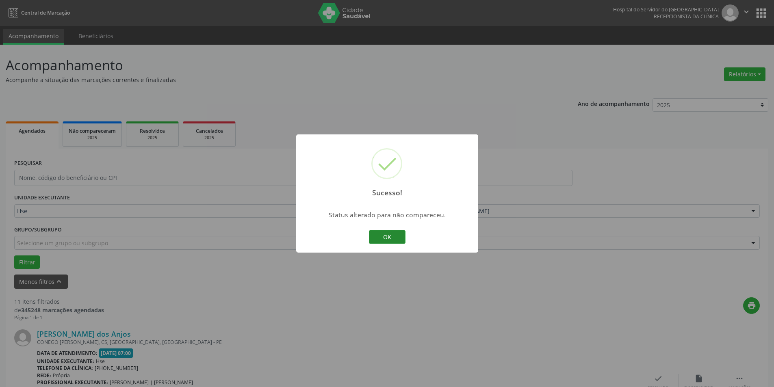
click at [393, 236] on button "OK" at bounding box center [387, 237] width 37 height 14
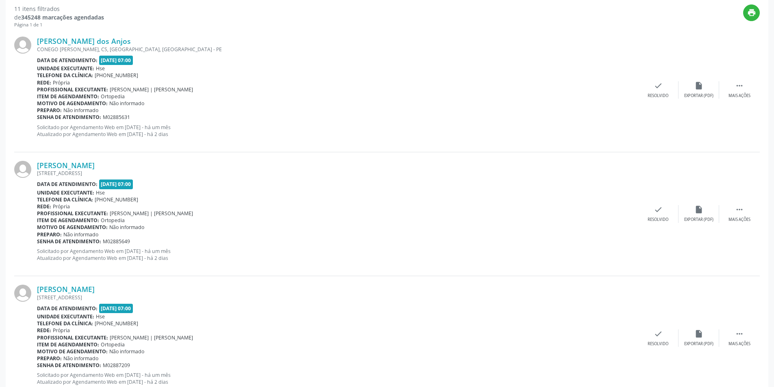
scroll to position [299, 0]
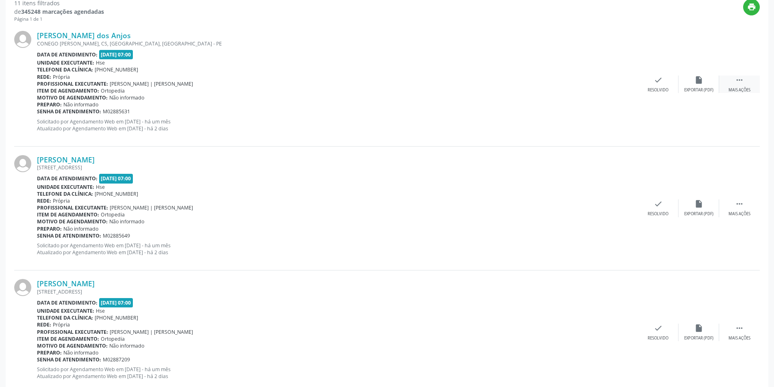
click at [746, 84] on div " Mais ações" at bounding box center [739, 84] width 41 height 17
click at [701, 83] on icon "alarm_off" at bounding box center [698, 80] width 9 height 9
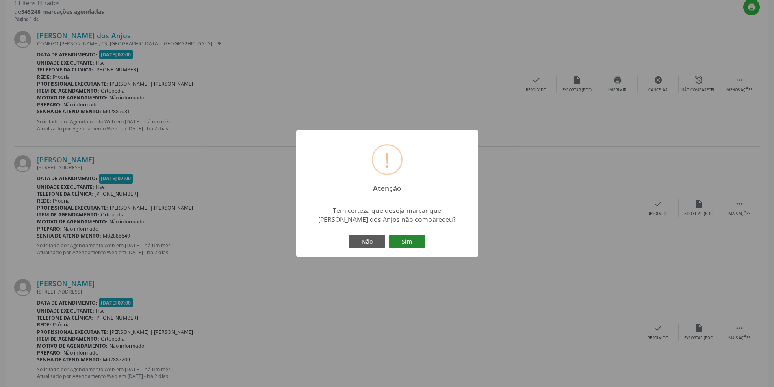
click at [419, 238] on button "Sim" at bounding box center [407, 242] width 37 height 14
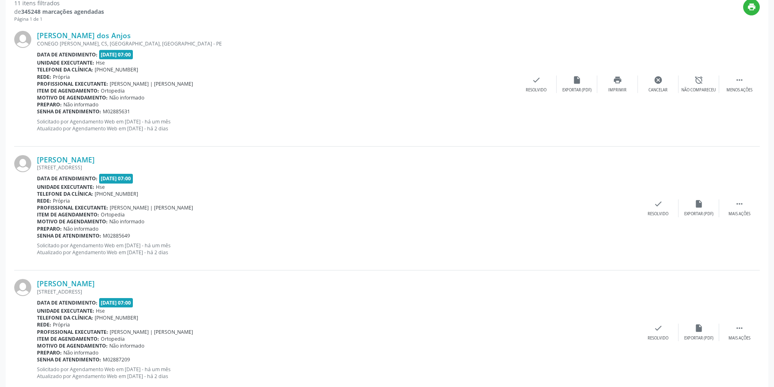
scroll to position [0, 0]
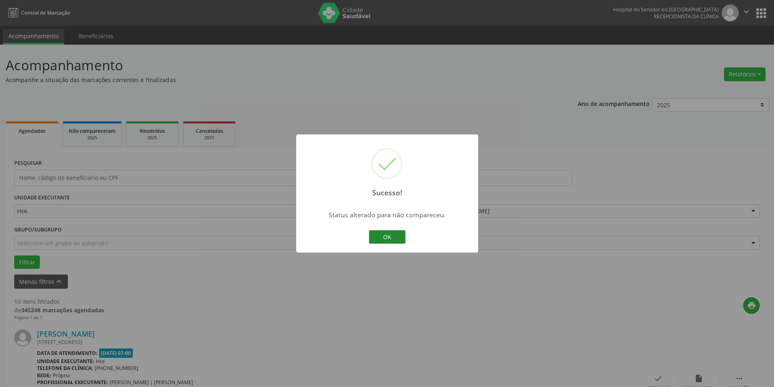
click at [390, 232] on button "OK" at bounding box center [387, 237] width 37 height 14
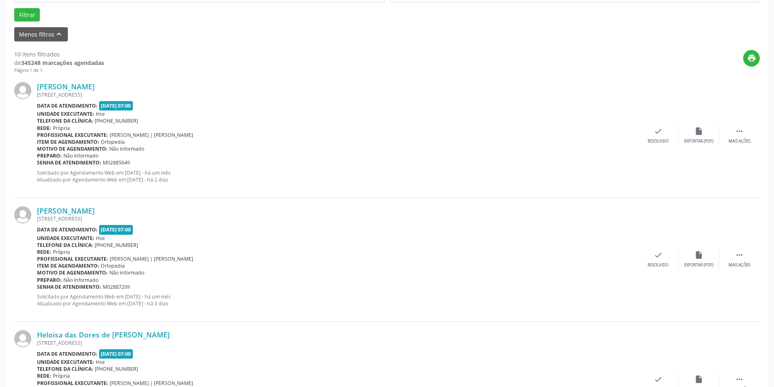
scroll to position [254, 0]
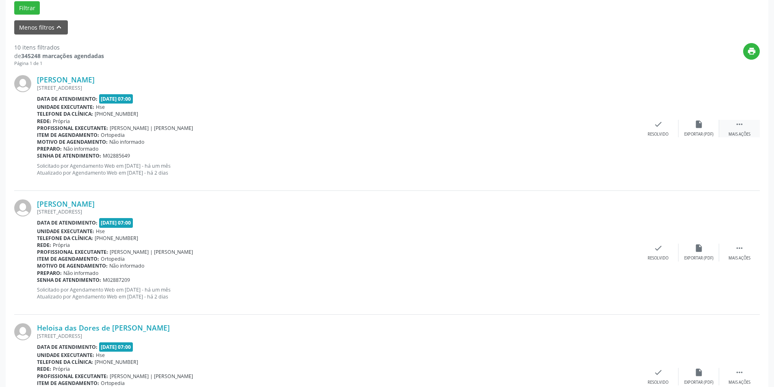
click at [747, 127] on div " Mais ações" at bounding box center [739, 128] width 41 height 17
click at [702, 130] on div "alarm_off Não compareceu" at bounding box center [699, 128] width 41 height 17
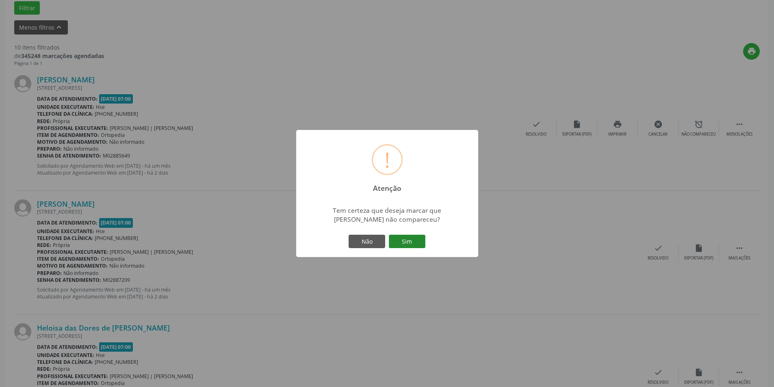
click at [411, 245] on button "Sim" at bounding box center [407, 242] width 37 height 14
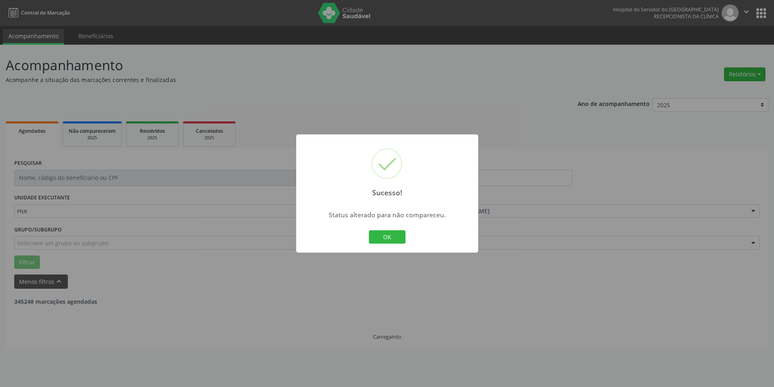
scroll to position [0, 0]
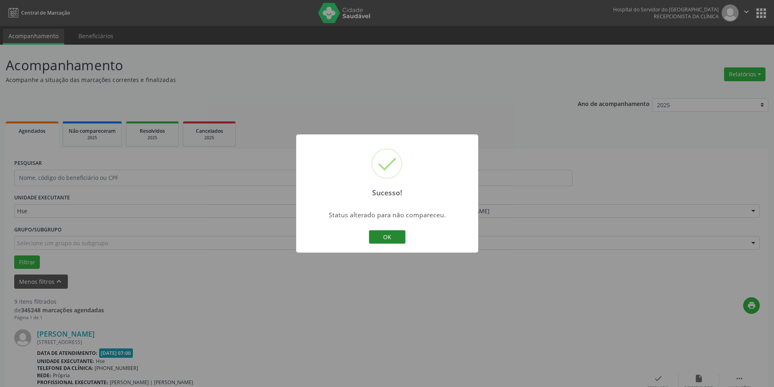
click at [391, 235] on button "OK" at bounding box center [387, 237] width 37 height 14
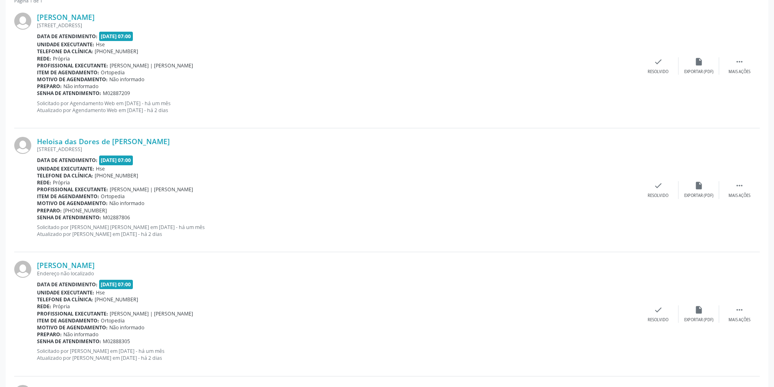
scroll to position [319, 0]
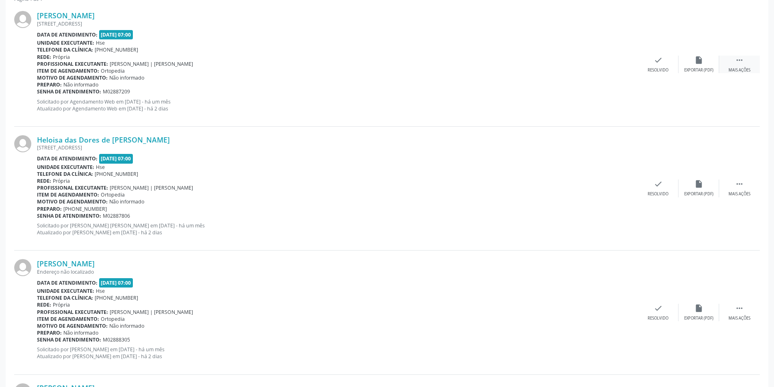
click at [744, 67] on div " Mais ações" at bounding box center [739, 64] width 41 height 17
click at [698, 63] on icon "alarm_off" at bounding box center [698, 60] width 9 height 9
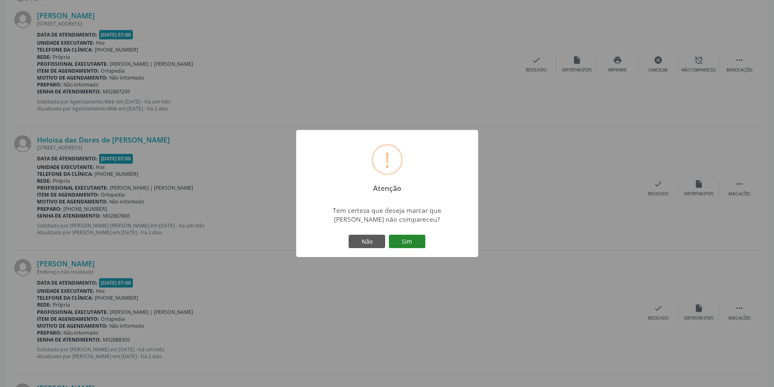
click at [420, 236] on button "Sim" at bounding box center [407, 242] width 37 height 14
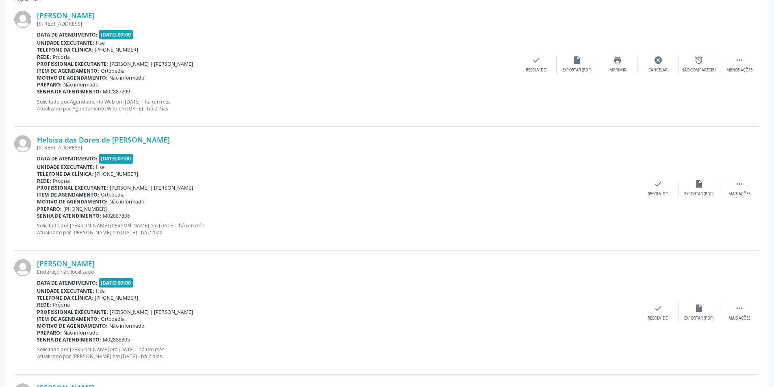
scroll to position [0, 0]
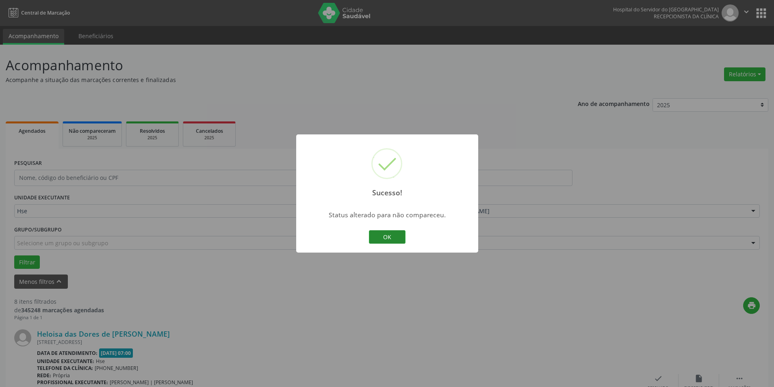
click at [399, 238] on button "OK" at bounding box center [387, 237] width 37 height 14
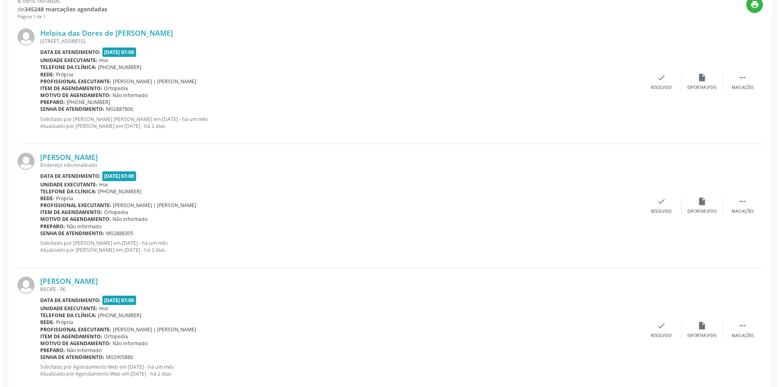
scroll to position [308, 0]
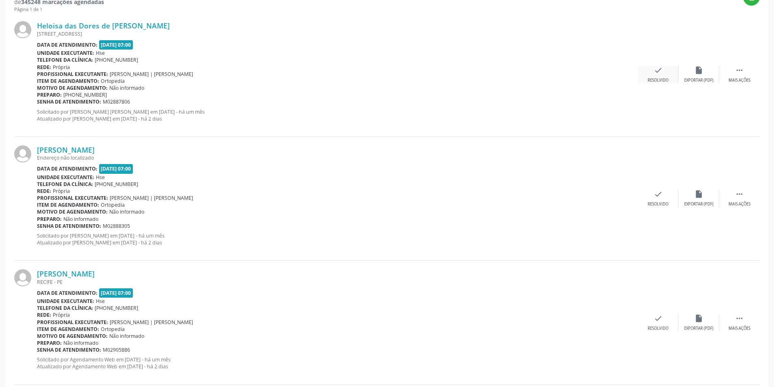
click at [661, 71] on icon "check" at bounding box center [658, 70] width 9 height 9
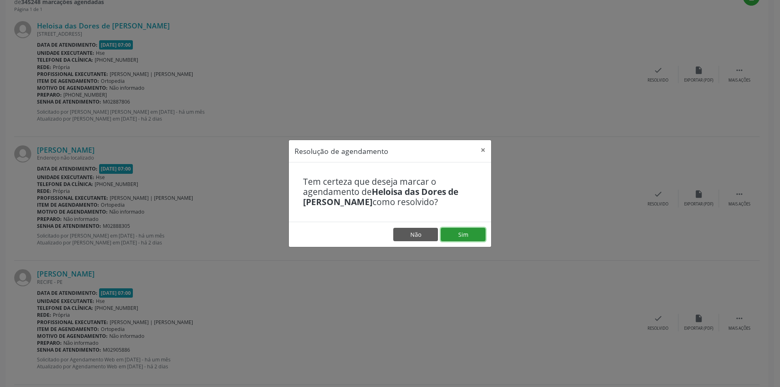
click at [466, 234] on button "Sim" at bounding box center [463, 235] width 45 height 14
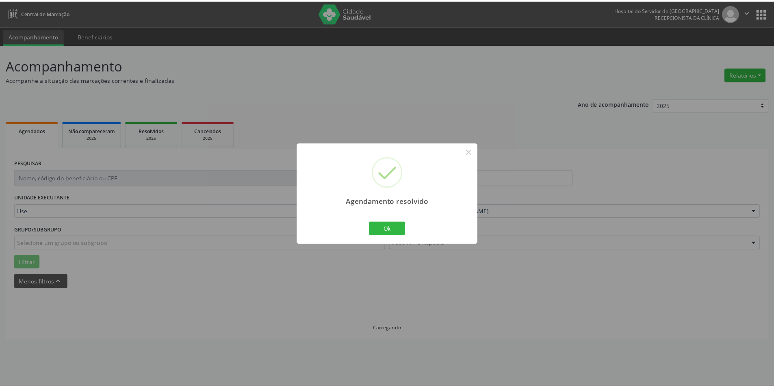
scroll to position [0, 0]
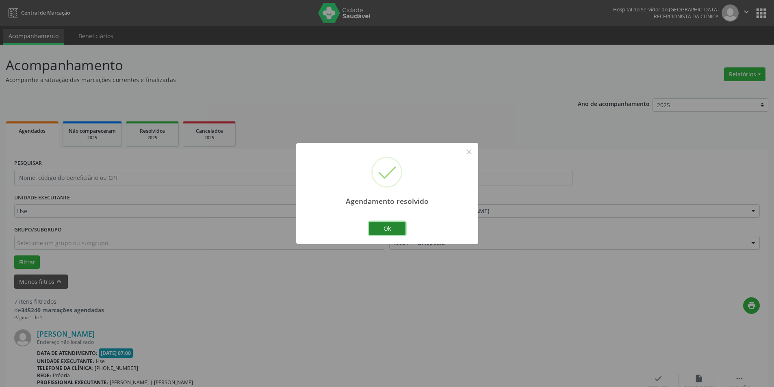
click at [396, 229] on button "Ok" at bounding box center [387, 229] width 37 height 14
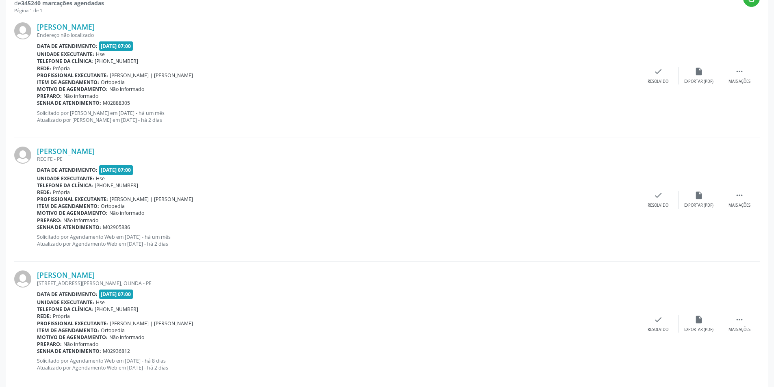
scroll to position [314, 0]
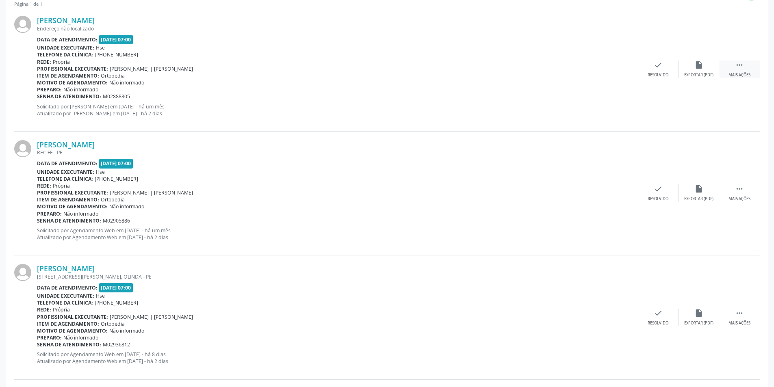
click at [745, 63] on div " Mais ações" at bounding box center [739, 69] width 41 height 17
click at [709, 69] on div "alarm_off Não compareceu" at bounding box center [699, 69] width 41 height 17
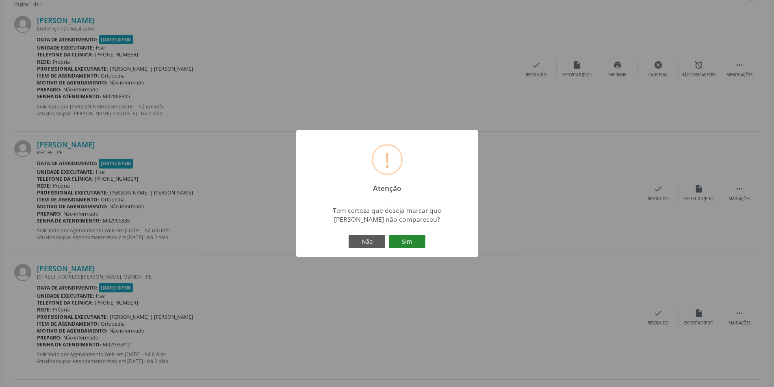
click at [414, 245] on button "Sim" at bounding box center [407, 242] width 37 height 14
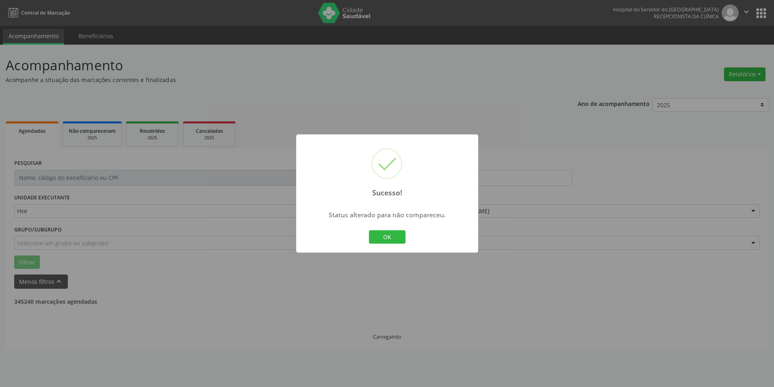
scroll to position [0, 0]
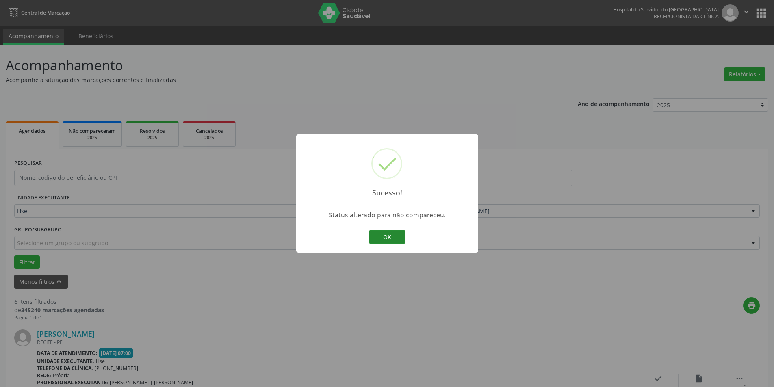
click at [391, 238] on button "OK" at bounding box center [387, 237] width 37 height 14
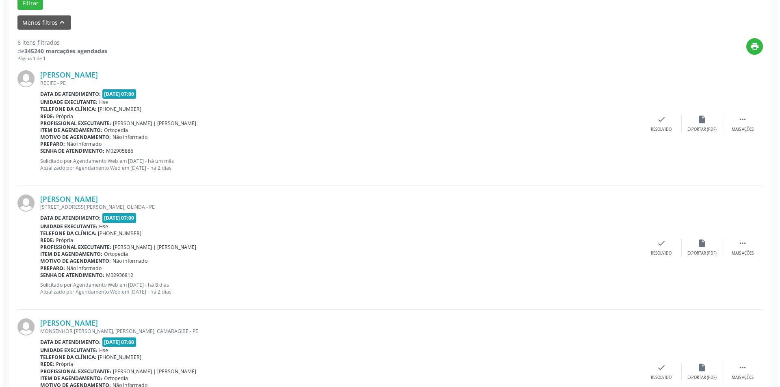
scroll to position [260, 0]
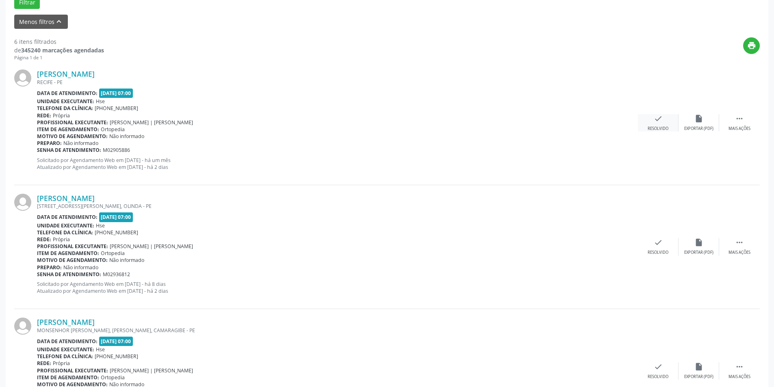
click at [660, 119] on icon "check" at bounding box center [658, 118] width 9 height 9
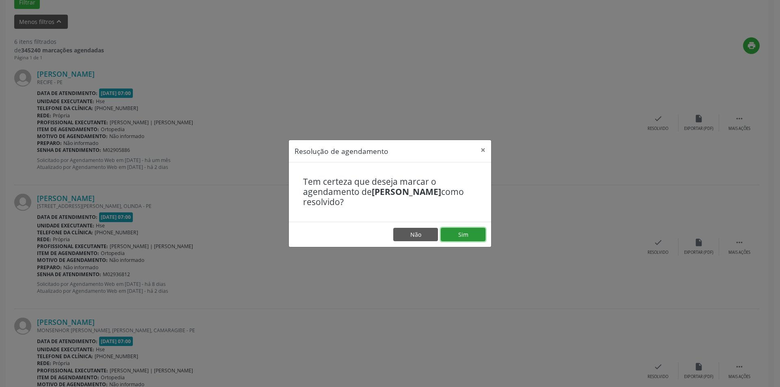
click at [464, 236] on button "Sim" at bounding box center [463, 235] width 45 height 14
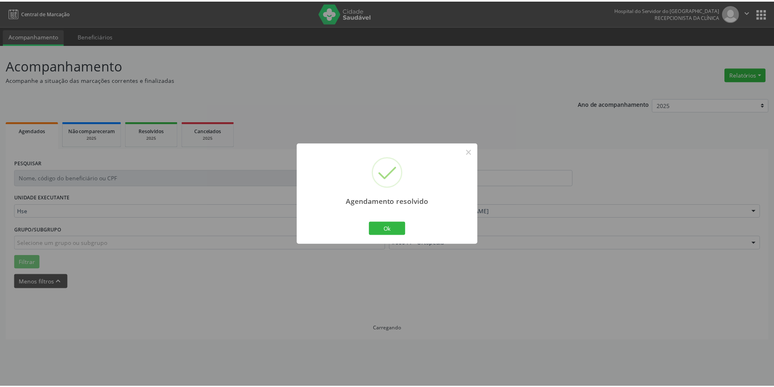
scroll to position [0, 0]
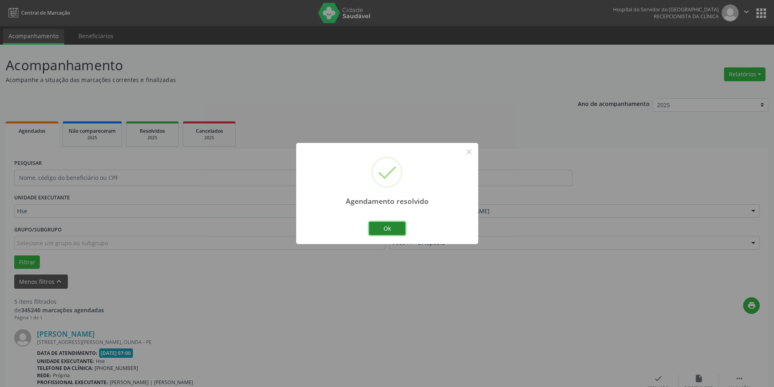
click at [396, 227] on button "Ok" at bounding box center [387, 229] width 37 height 14
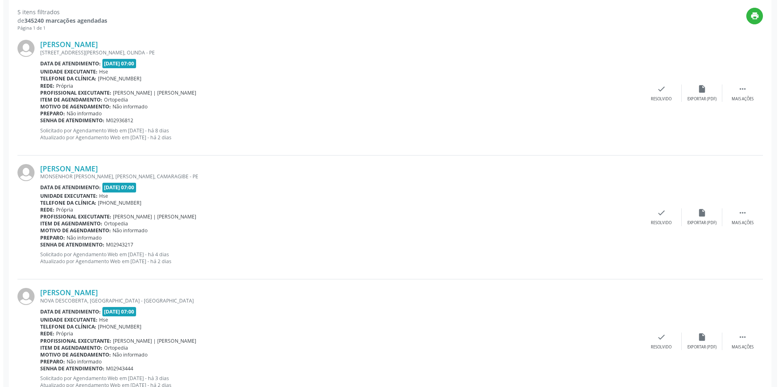
scroll to position [294, 0]
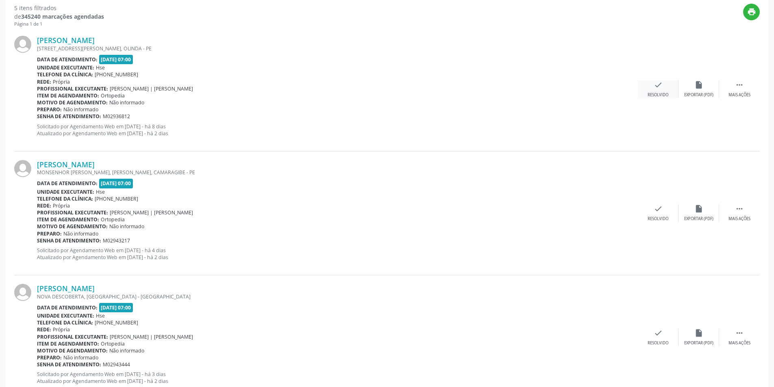
click at [659, 89] on icon "check" at bounding box center [658, 84] width 9 height 9
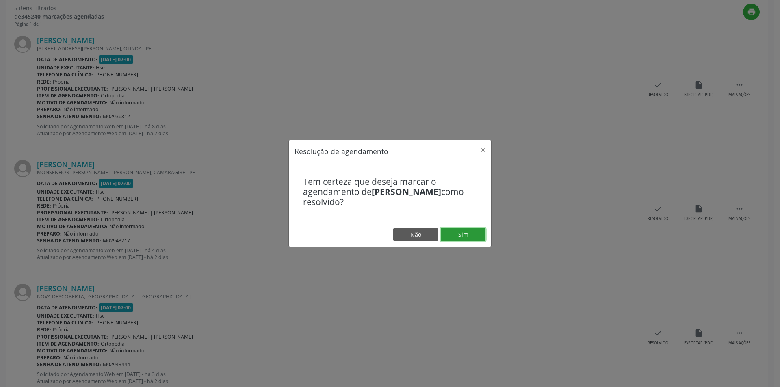
click at [474, 232] on button "Sim" at bounding box center [463, 235] width 45 height 14
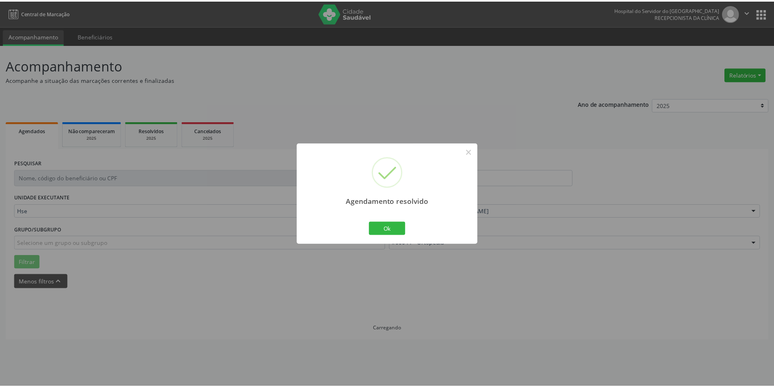
scroll to position [0, 0]
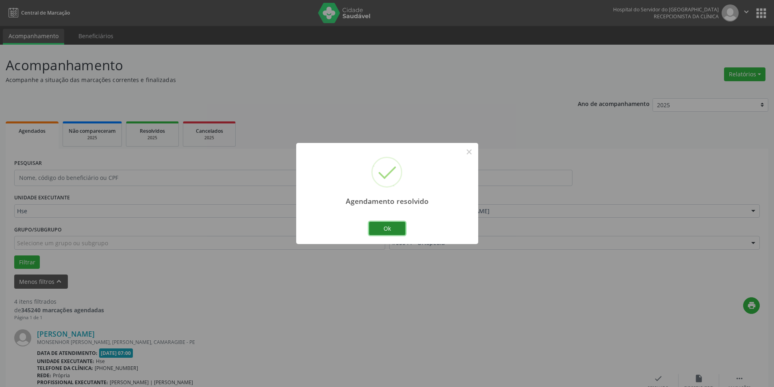
click at [393, 230] on button "Ok" at bounding box center [387, 229] width 37 height 14
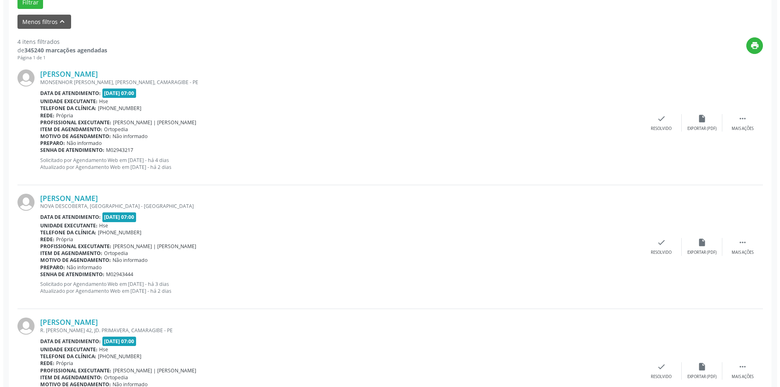
scroll to position [270, 0]
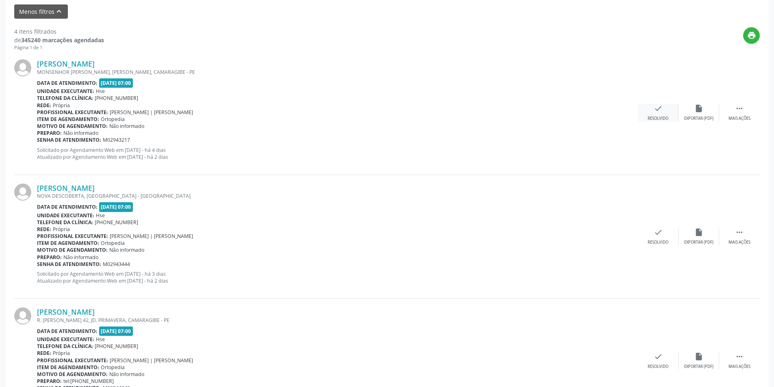
click at [660, 117] on div "Resolvido" at bounding box center [658, 119] width 21 height 6
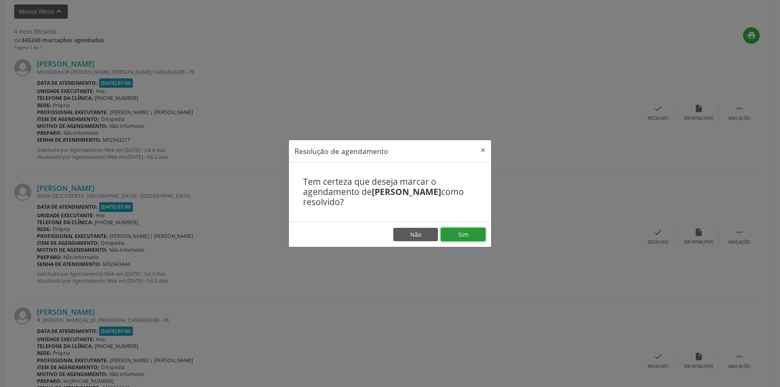
click at [464, 235] on button "Sim" at bounding box center [463, 235] width 45 height 14
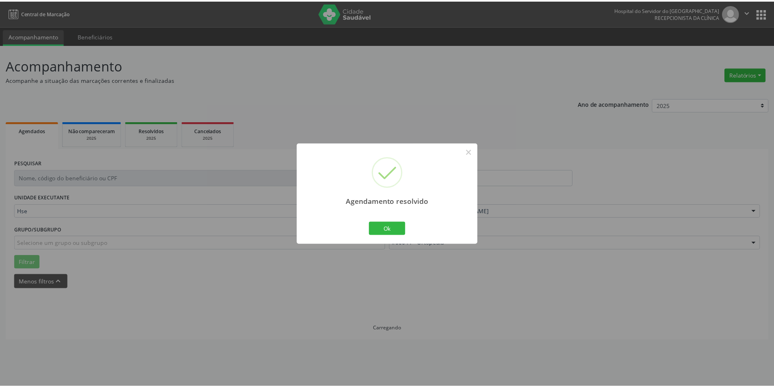
scroll to position [0, 0]
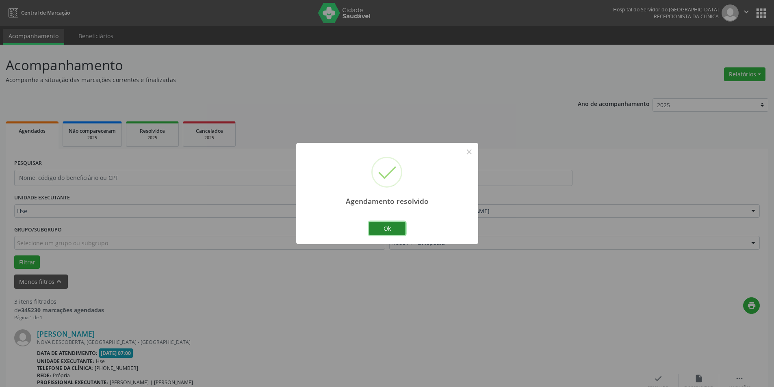
click at [399, 228] on button "Ok" at bounding box center [387, 229] width 37 height 14
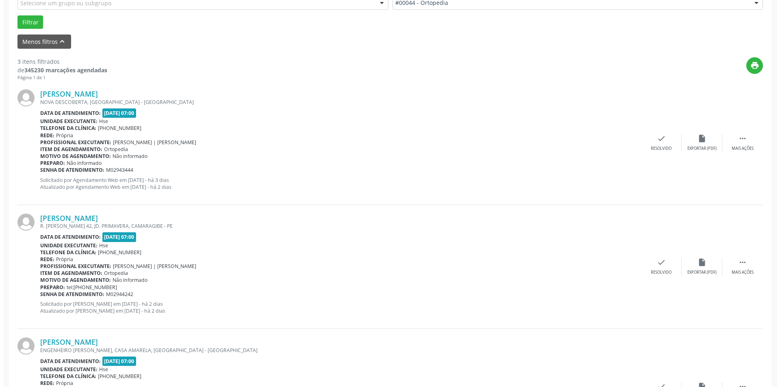
scroll to position [241, 0]
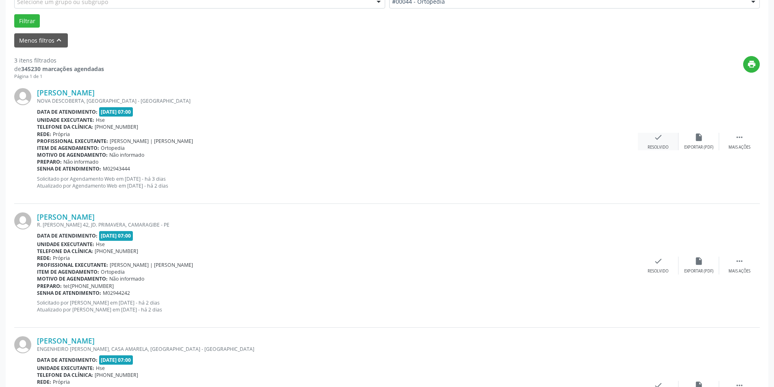
click at [666, 136] on div "check Resolvido" at bounding box center [658, 141] width 41 height 17
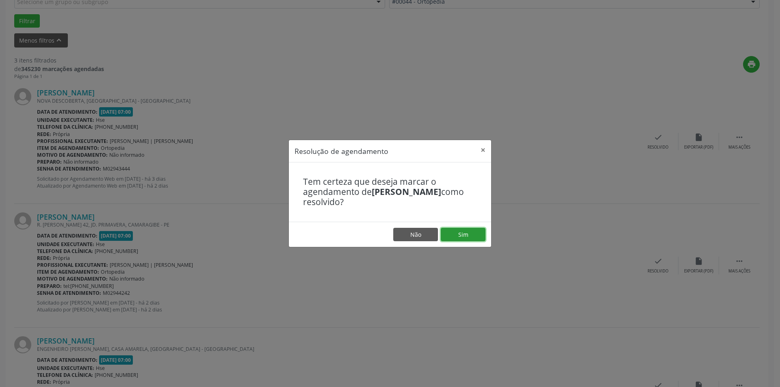
click at [465, 234] on button "Sim" at bounding box center [463, 235] width 45 height 14
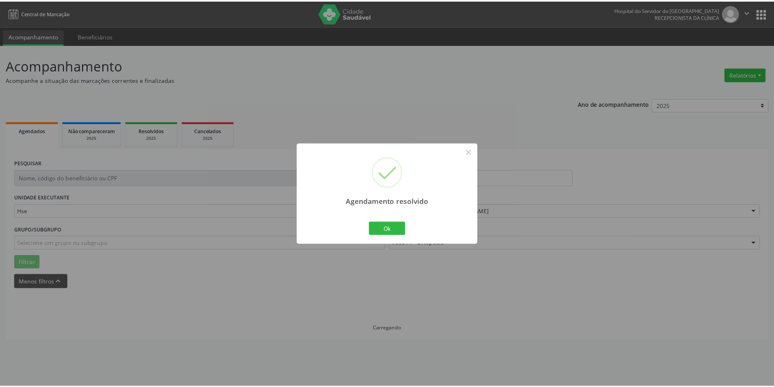
scroll to position [0, 0]
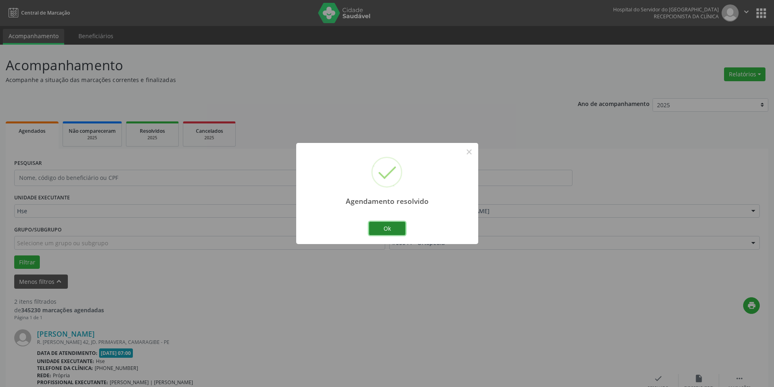
click at [388, 226] on button "Ok" at bounding box center [387, 229] width 37 height 14
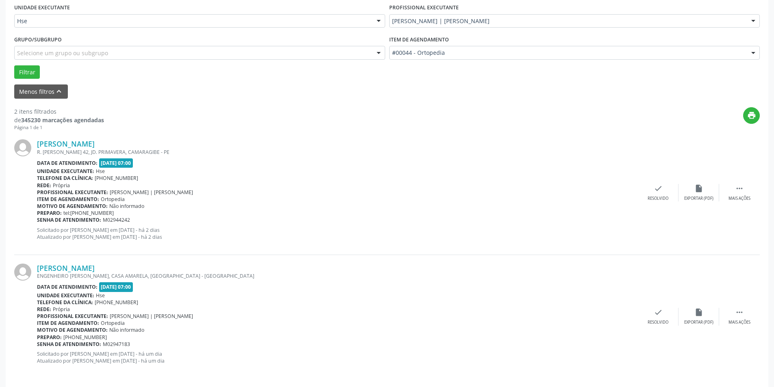
scroll to position [196, 0]
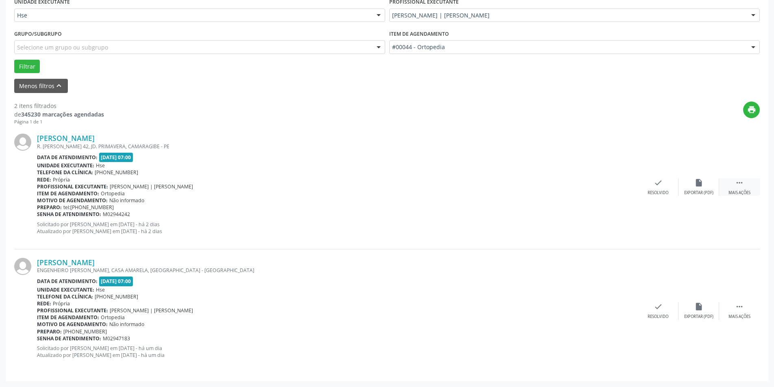
click at [738, 184] on icon "" at bounding box center [739, 182] width 9 height 9
click at [696, 187] on icon "alarm_off" at bounding box center [698, 182] width 9 height 9
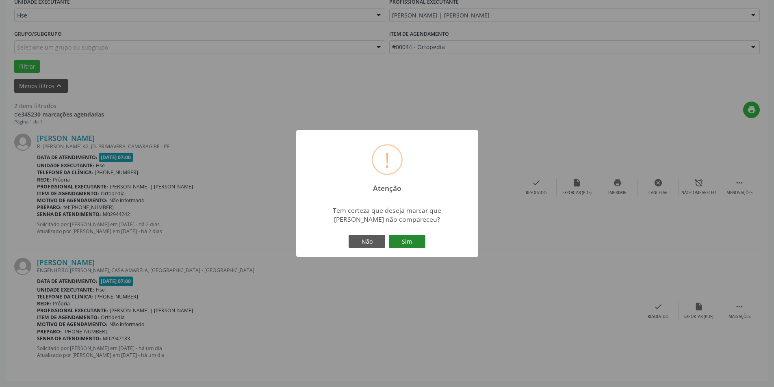
click at [405, 239] on button "Sim" at bounding box center [407, 242] width 37 height 14
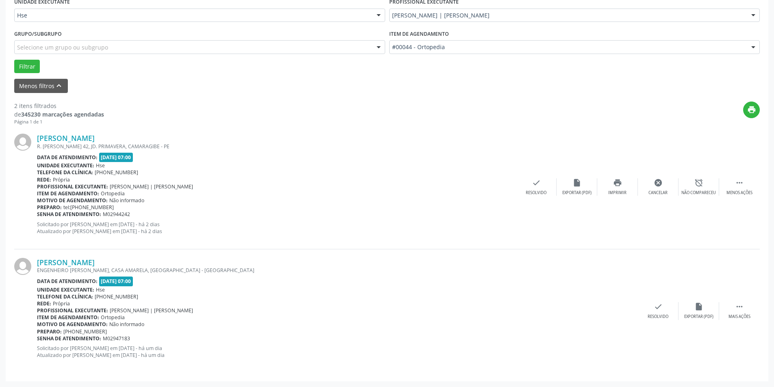
scroll to position [0, 0]
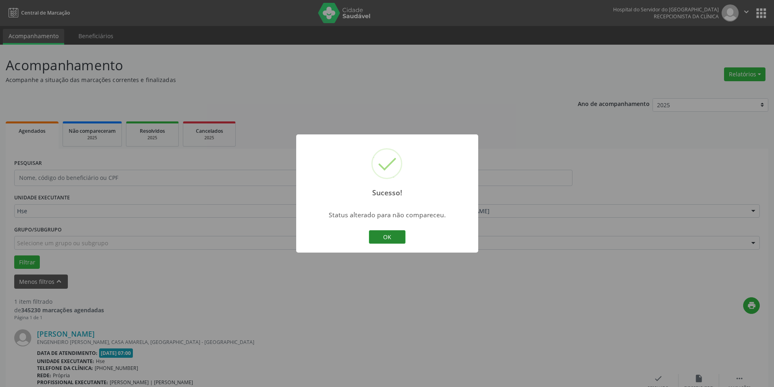
click at [393, 234] on button "OK" at bounding box center [387, 237] width 37 height 14
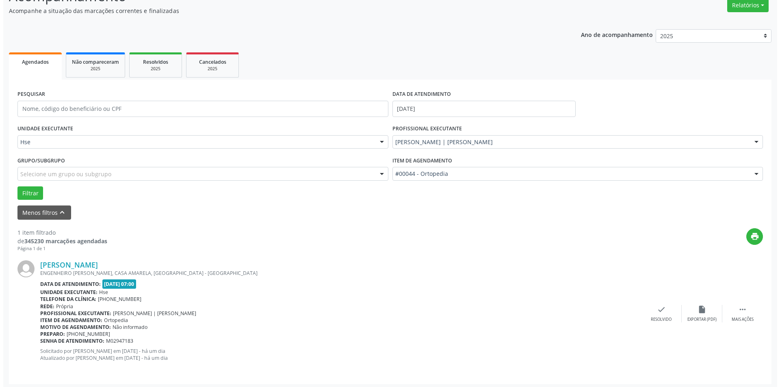
scroll to position [72, 0]
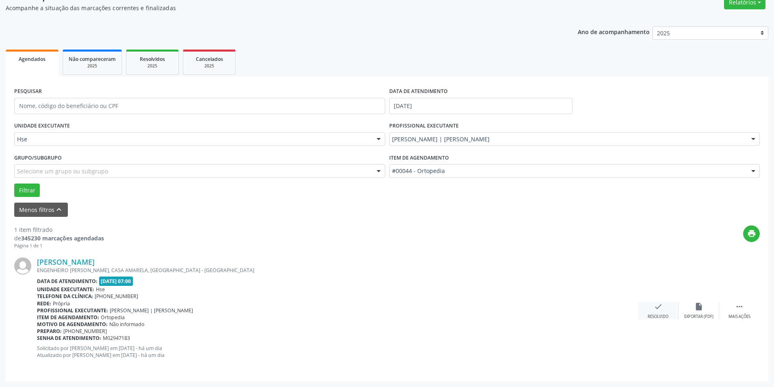
click at [657, 309] on icon "check" at bounding box center [658, 306] width 9 height 9
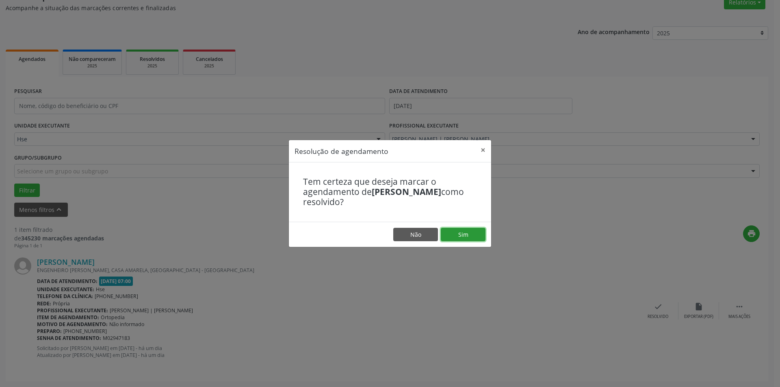
click at [467, 234] on button "Sim" at bounding box center [463, 235] width 45 height 14
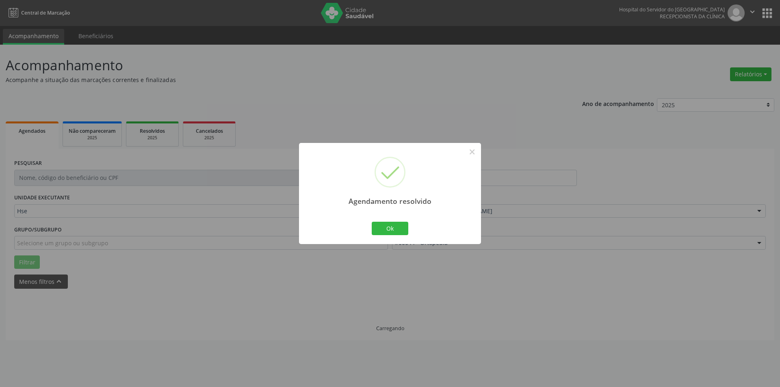
scroll to position [0, 0]
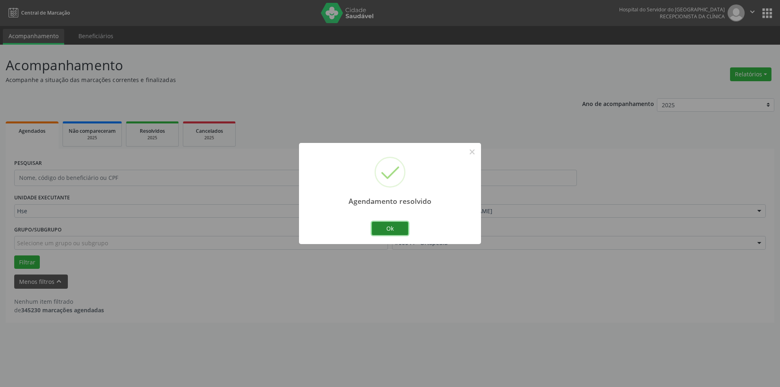
click at [385, 226] on button "Ok" at bounding box center [390, 229] width 37 height 14
